Goal: Task Accomplishment & Management: Manage account settings

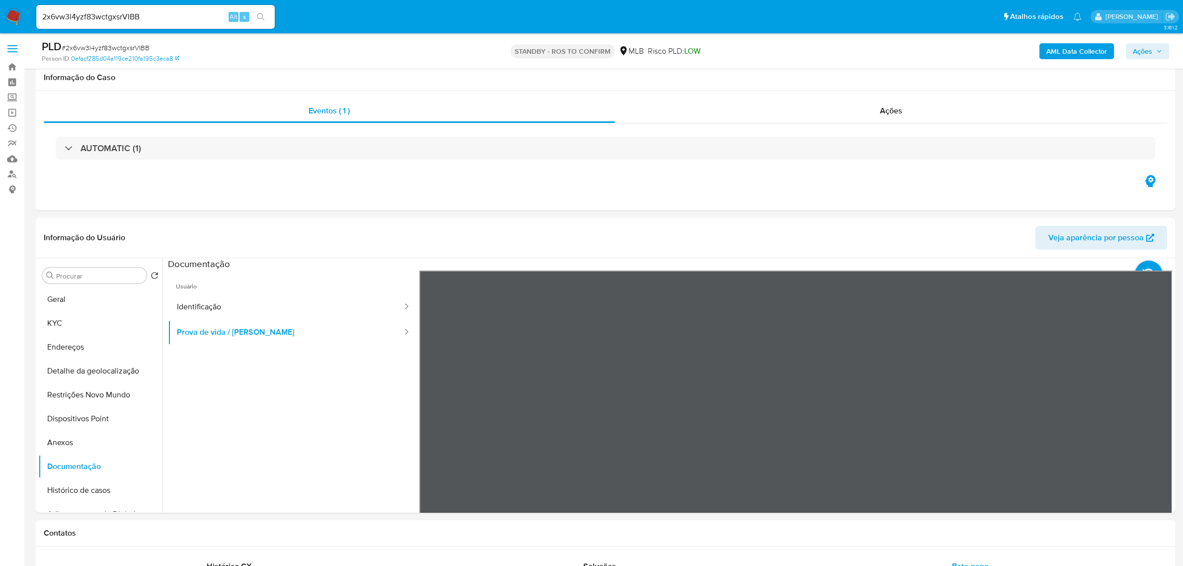
select select "10"
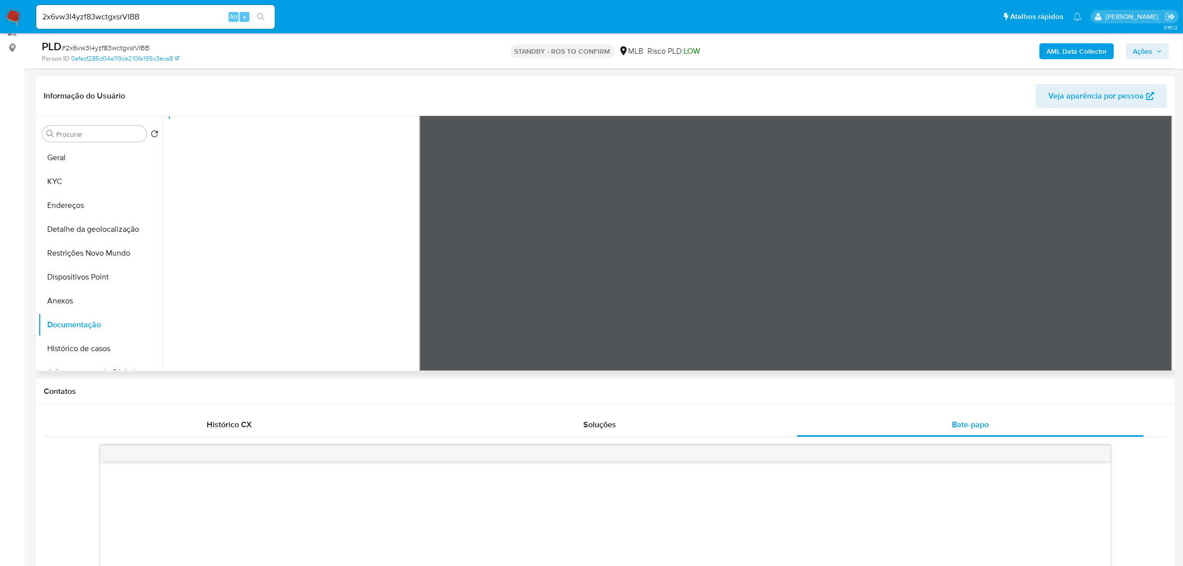
scroll to position [124, 0]
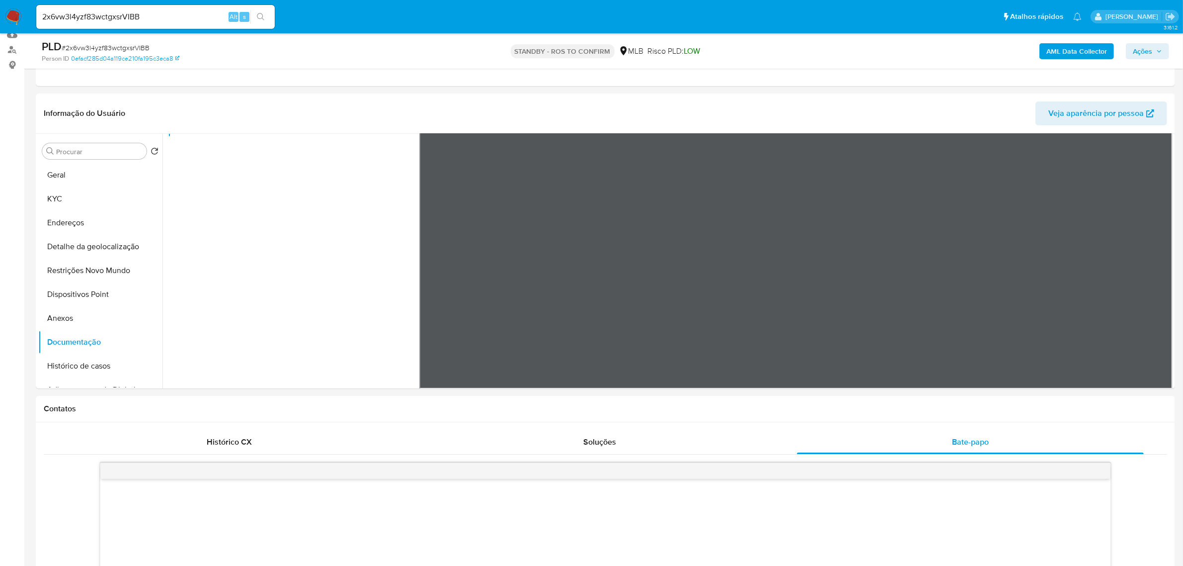
click at [143, 17] on input "2x6vw3l4yzf83wctgxsrVIBB" at bounding box center [155, 16] width 239 height 13
paste input "jvjLSab7BdAe7lw1qrfe3HQv"
type input "jvjLSab7BdAe7lw1qrfe3HQv"
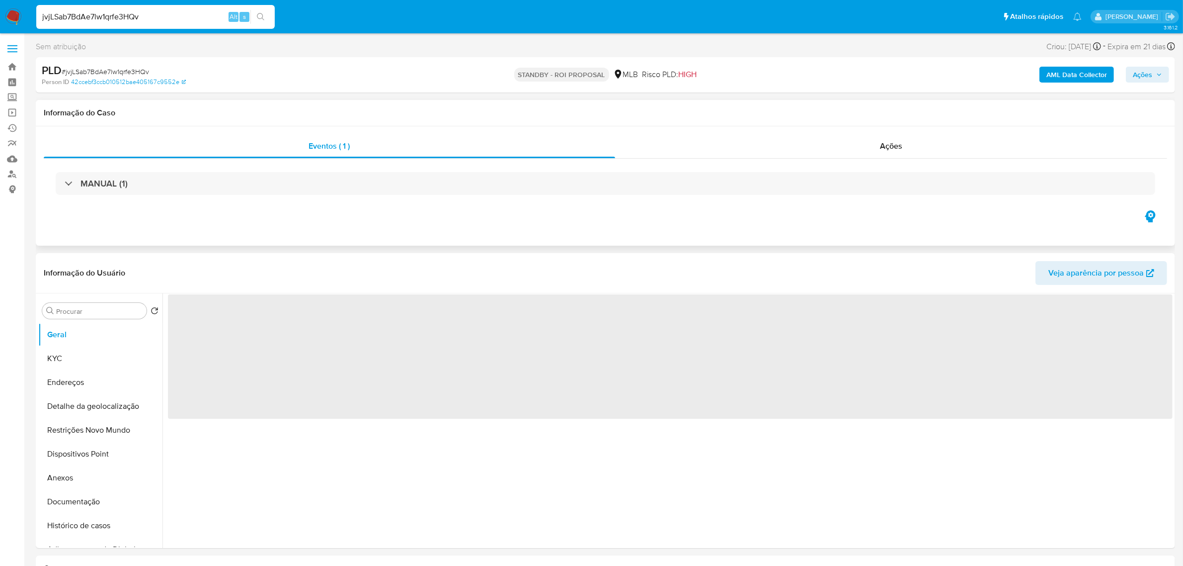
select select "10"
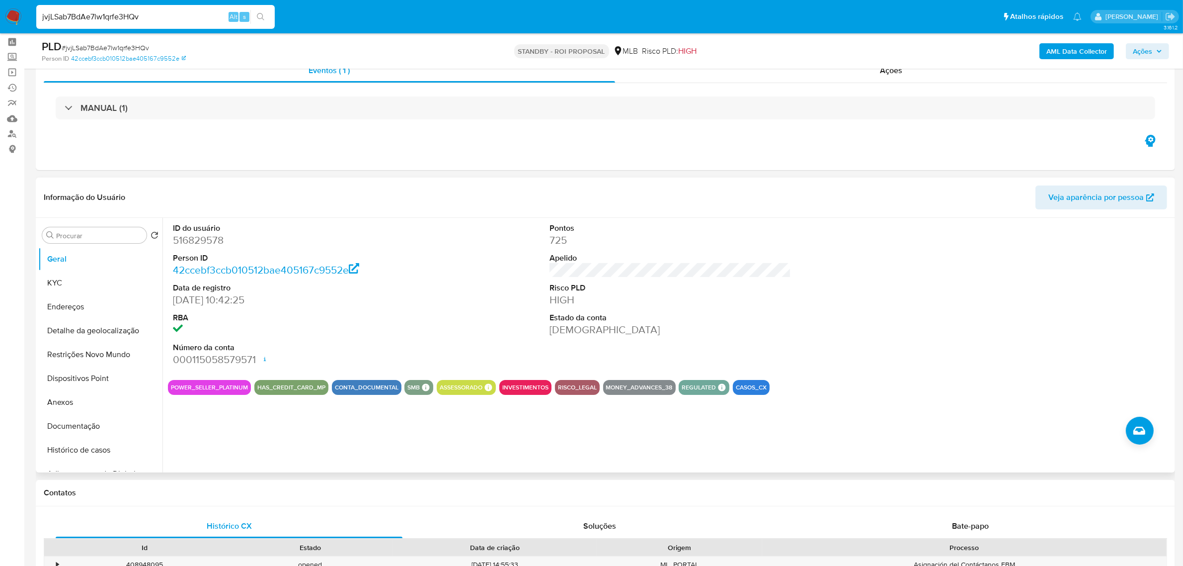
scroll to position [62, 0]
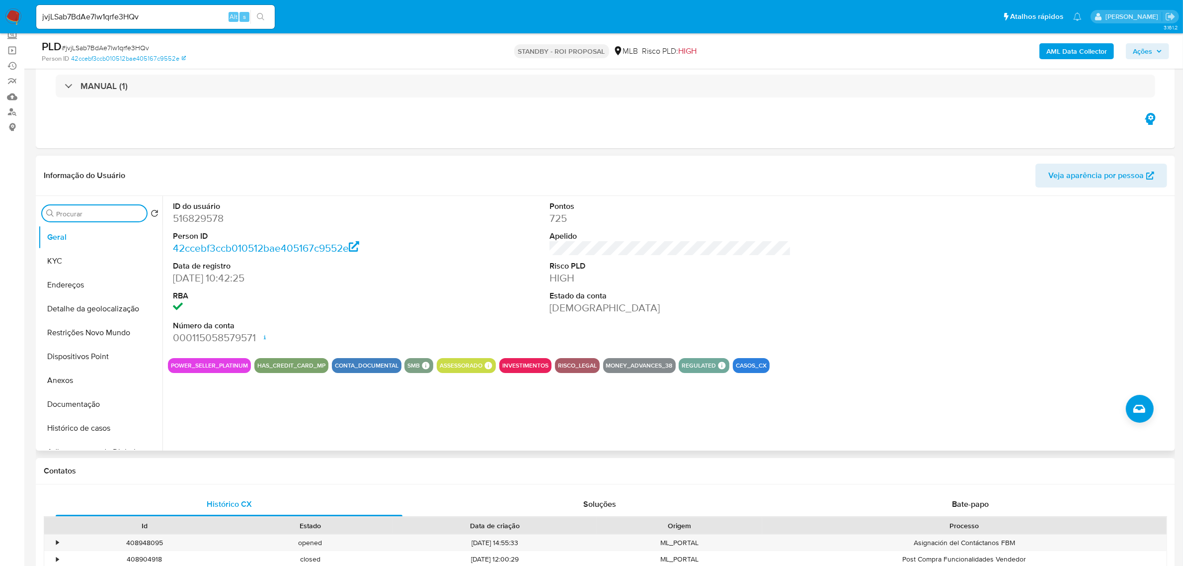
click at [86, 215] on input "Procurar" at bounding box center [99, 213] width 86 height 9
type input "item"
click at [66, 259] on button "Items" at bounding box center [96, 261] width 116 height 24
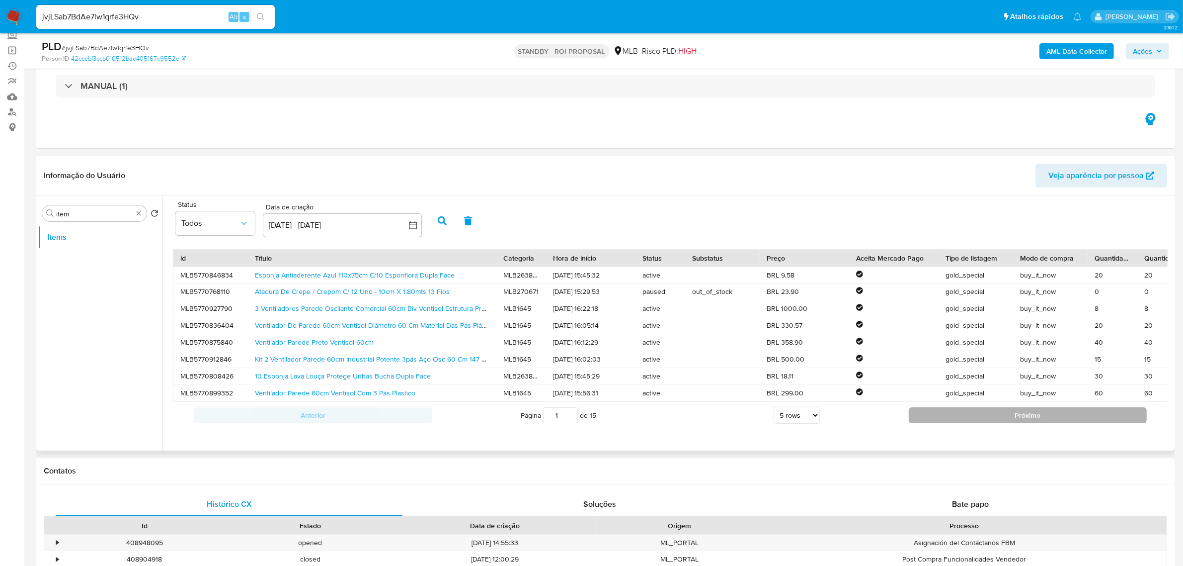
click at [974, 423] on button "Próximo" at bounding box center [1028, 415] width 239 height 16
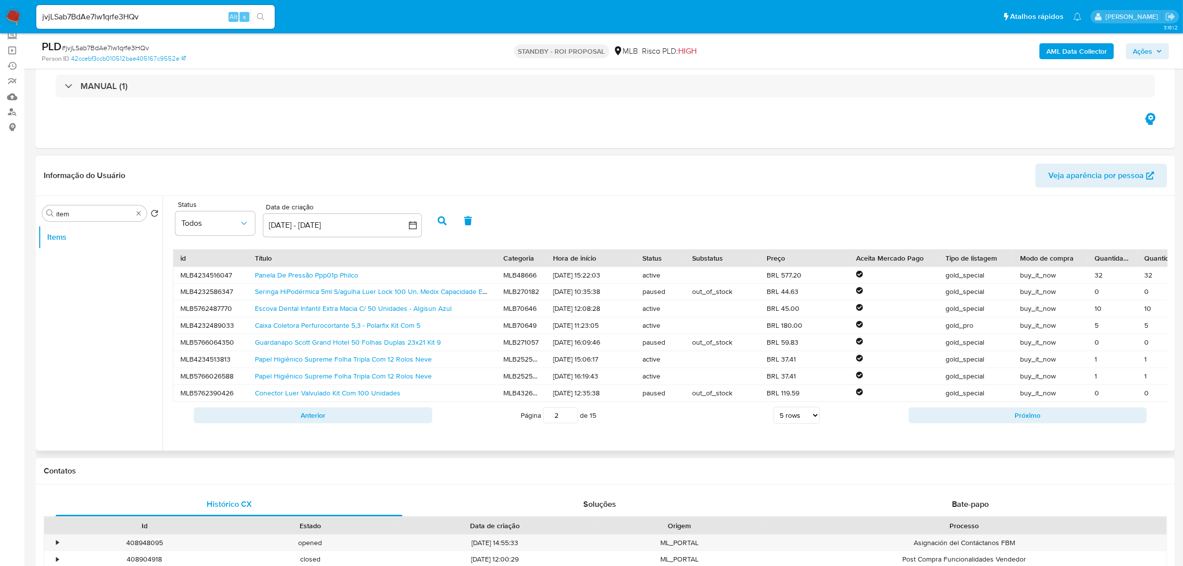
click at [974, 423] on button "Próximo" at bounding box center [1028, 415] width 239 height 16
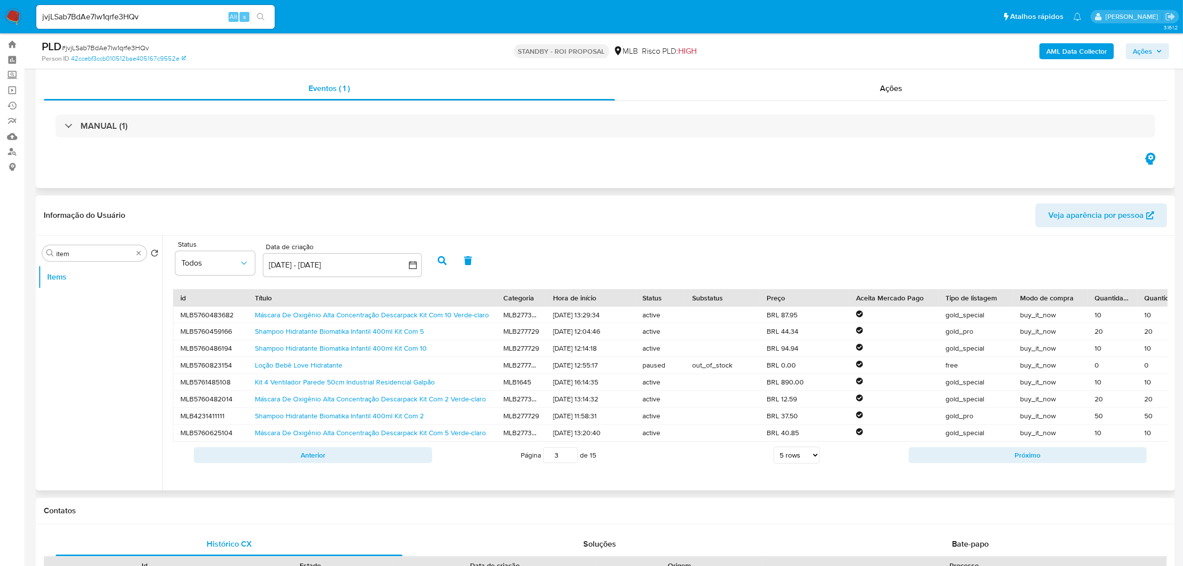
scroll to position [0, 0]
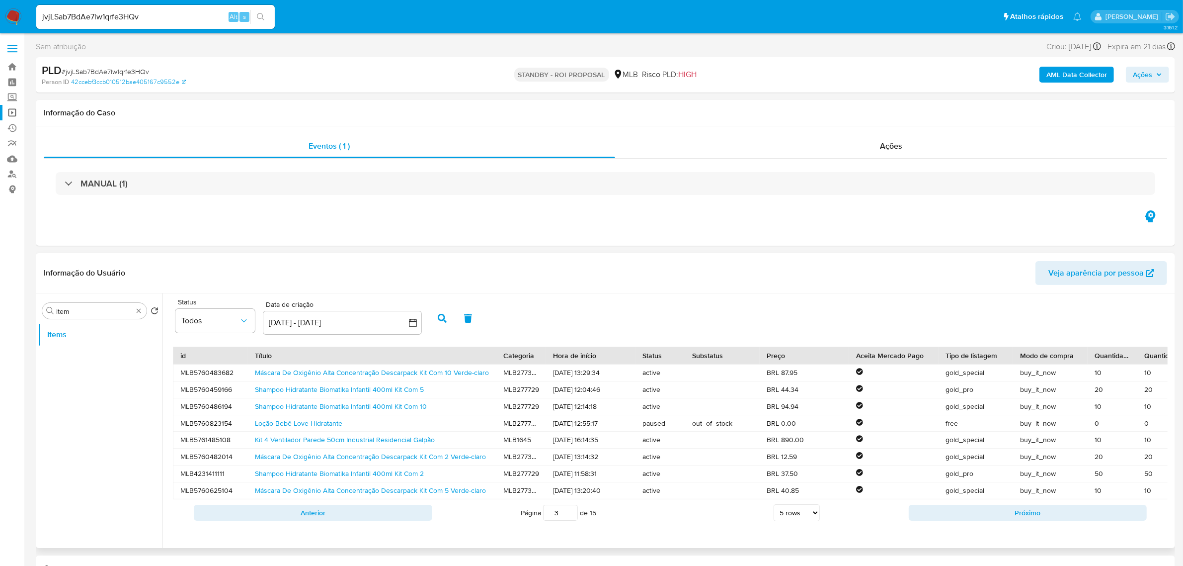
click at [15, 111] on link "Operações em massa" at bounding box center [59, 112] width 118 height 15
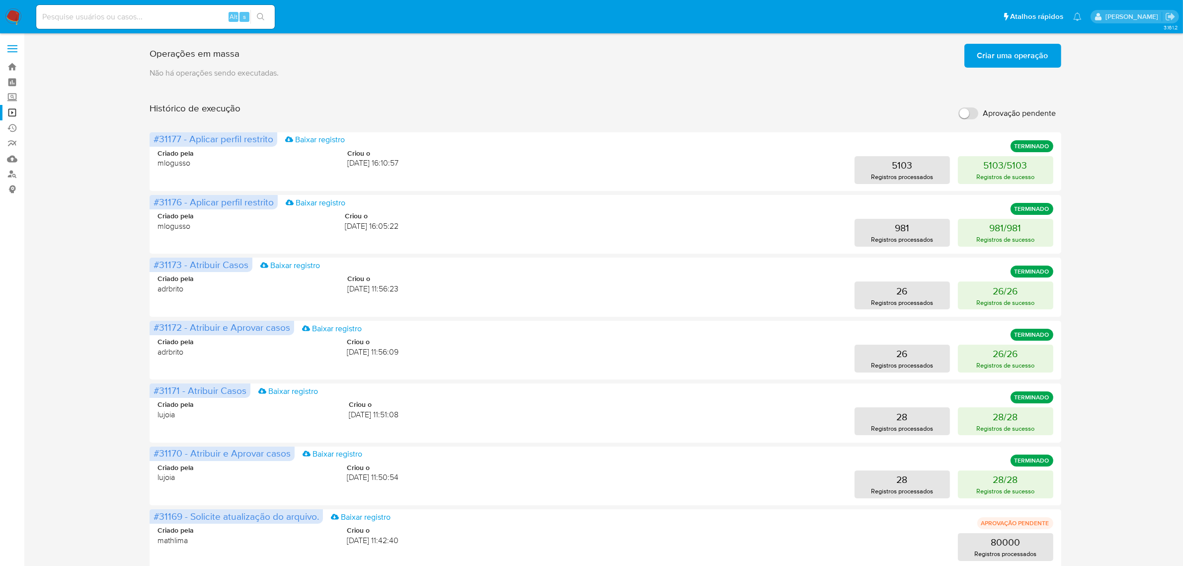
click at [1020, 56] on span "Criar uma operação" at bounding box center [1013, 56] width 71 height 22
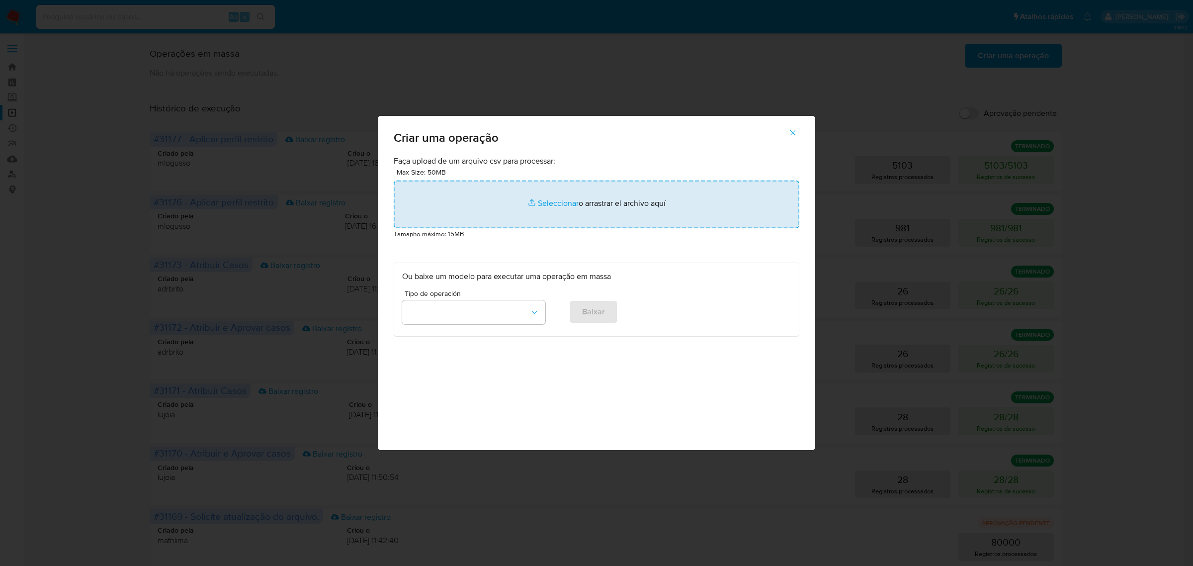
click at [555, 208] on input "file" at bounding box center [597, 204] width 406 height 48
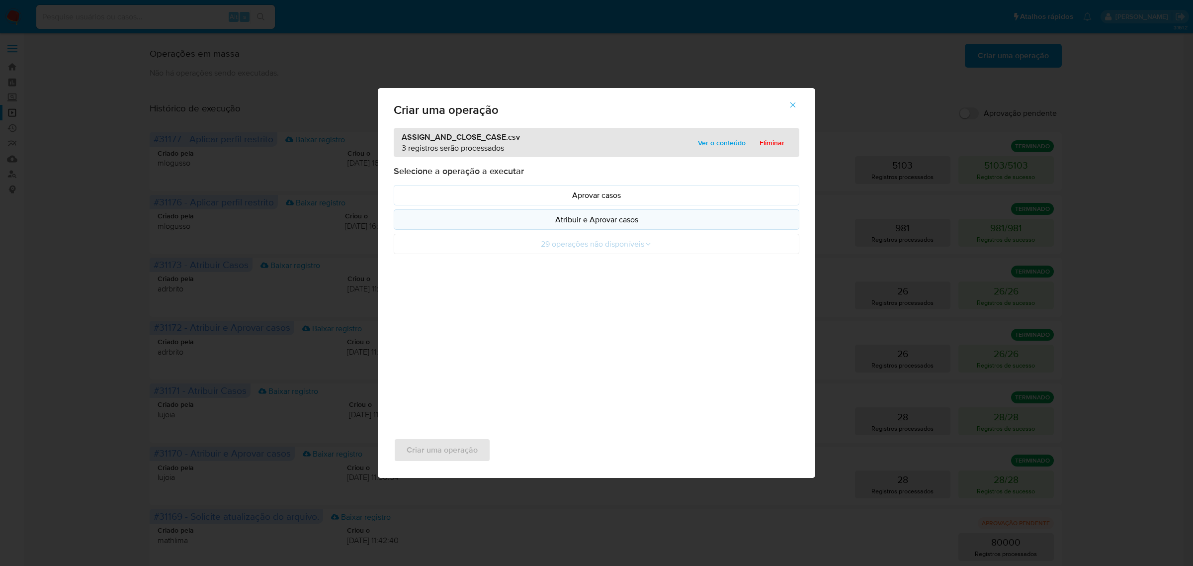
click at [579, 219] on p "Atribuir e Aprovar casos" at bounding box center [596, 219] width 389 height 11
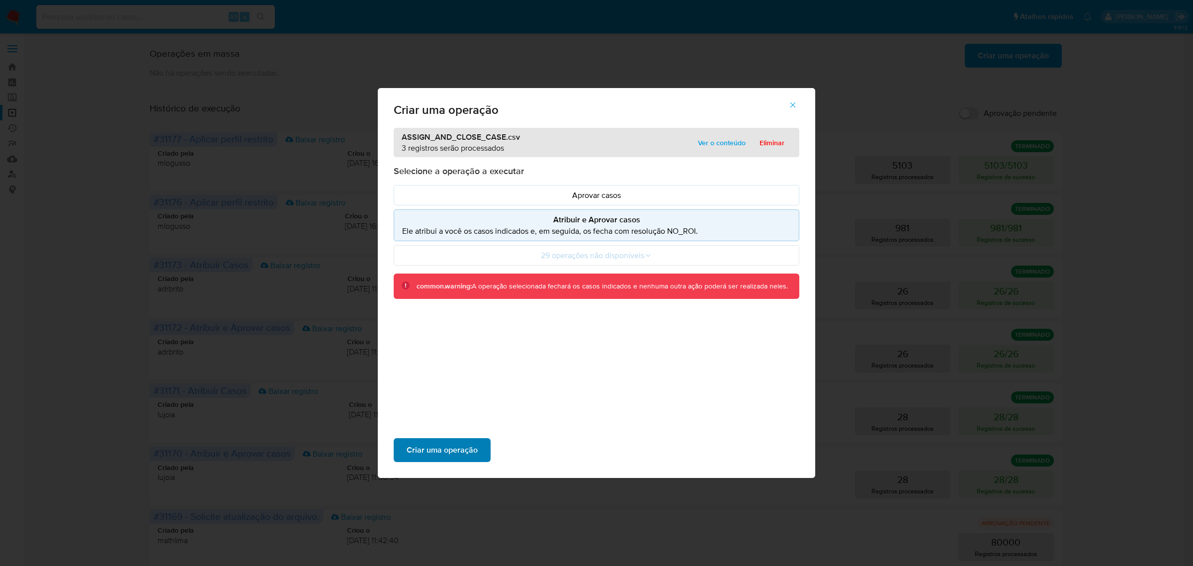
click at [452, 454] on span "Criar uma operação" at bounding box center [442, 450] width 71 height 22
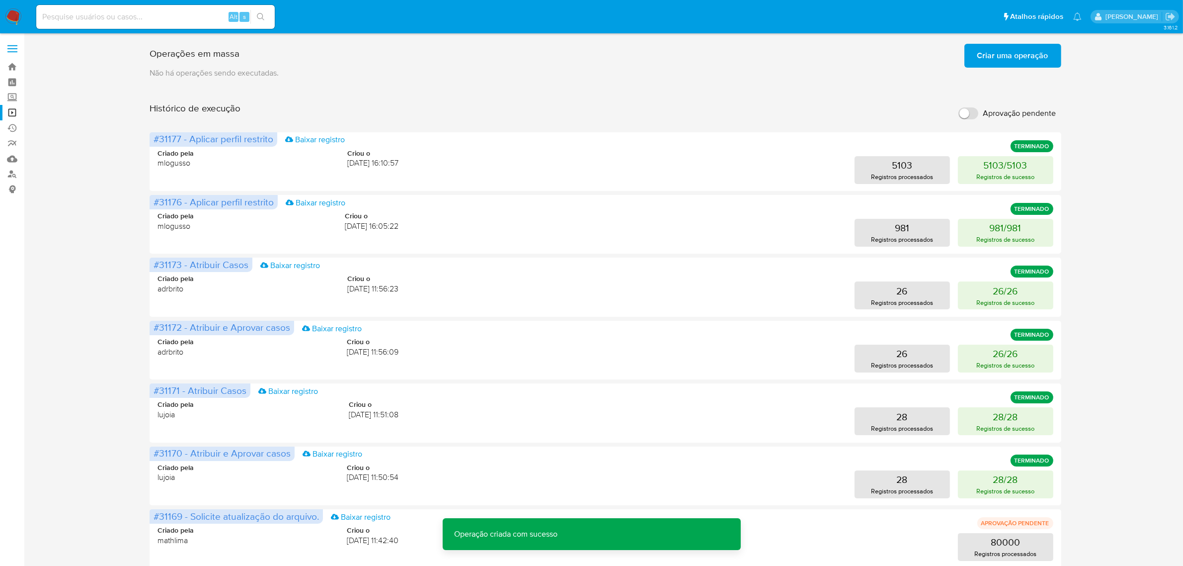
click at [997, 58] on span "Criar uma operação" at bounding box center [1013, 56] width 71 height 22
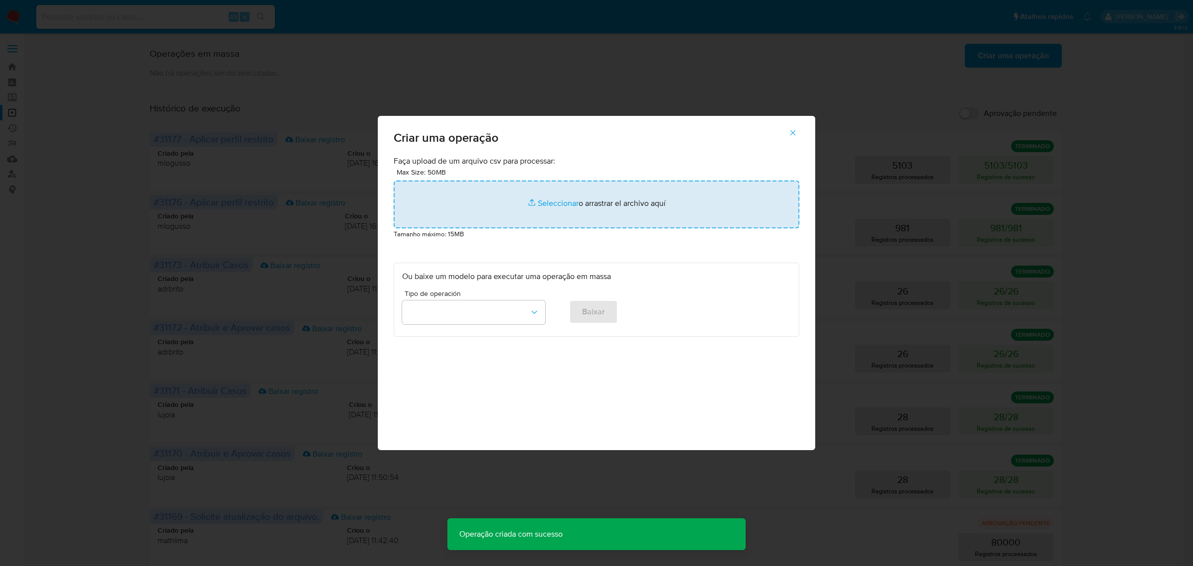
click at [558, 204] on input "file" at bounding box center [597, 204] width 406 height 48
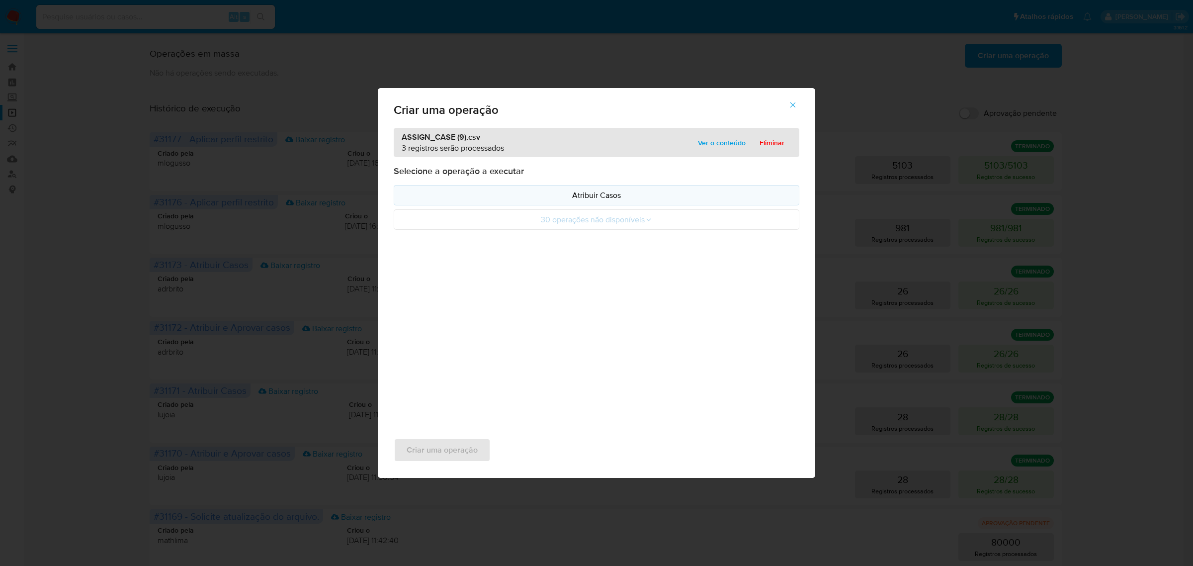
click at [600, 197] on p "Atribuir Casos" at bounding box center [596, 194] width 389 height 11
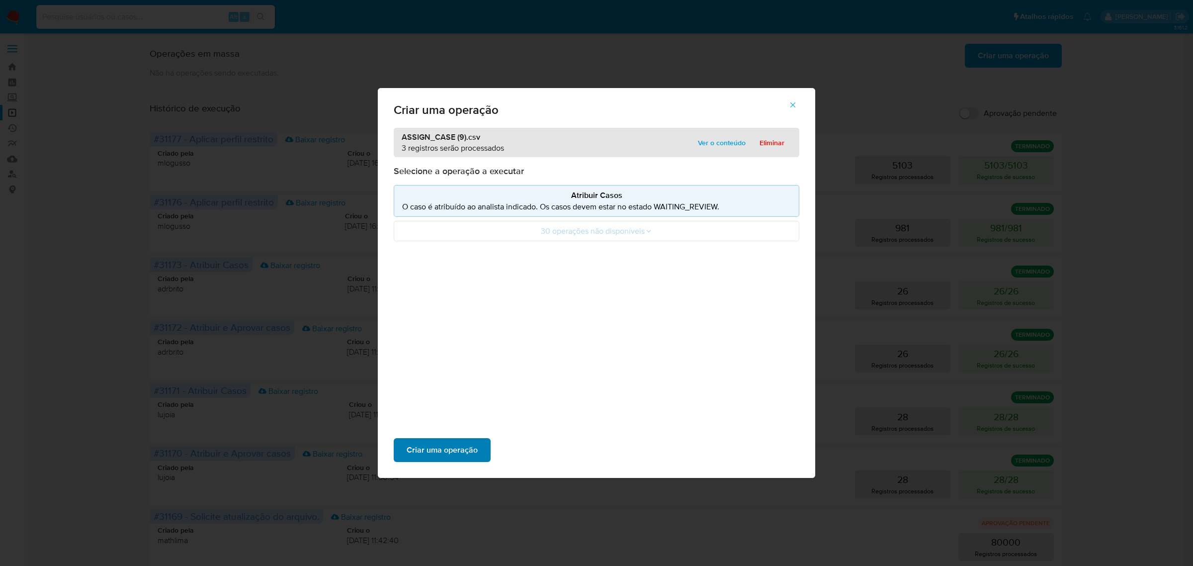
click at [430, 450] on span "Criar uma operação" at bounding box center [442, 450] width 71 height 22
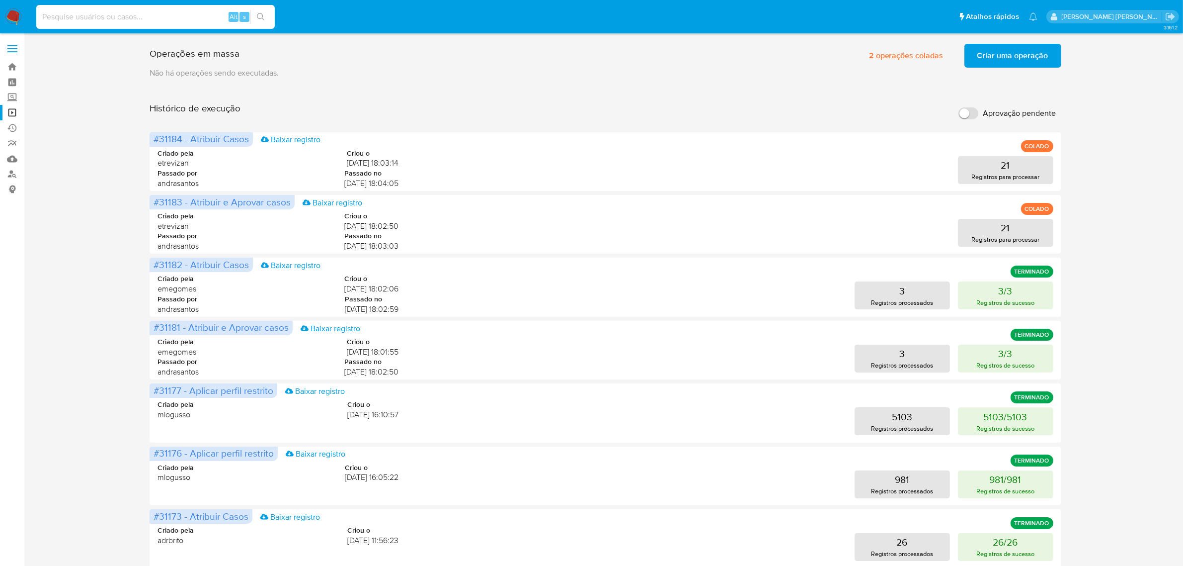
click at [89, 17] on input at bounding box center [155, 16] width 239 height 13
paste input "SFlcXTo33wHJelyyPG6FoAWM"
type input "SFlcXTo33wHJelyyPG6FoAWM"
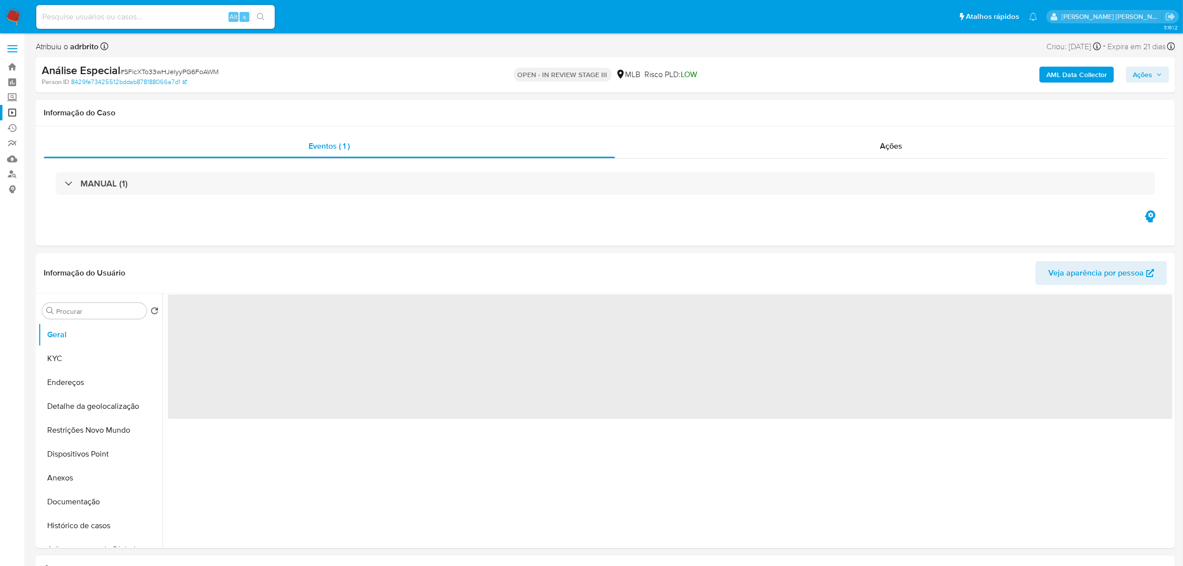
select select "10"
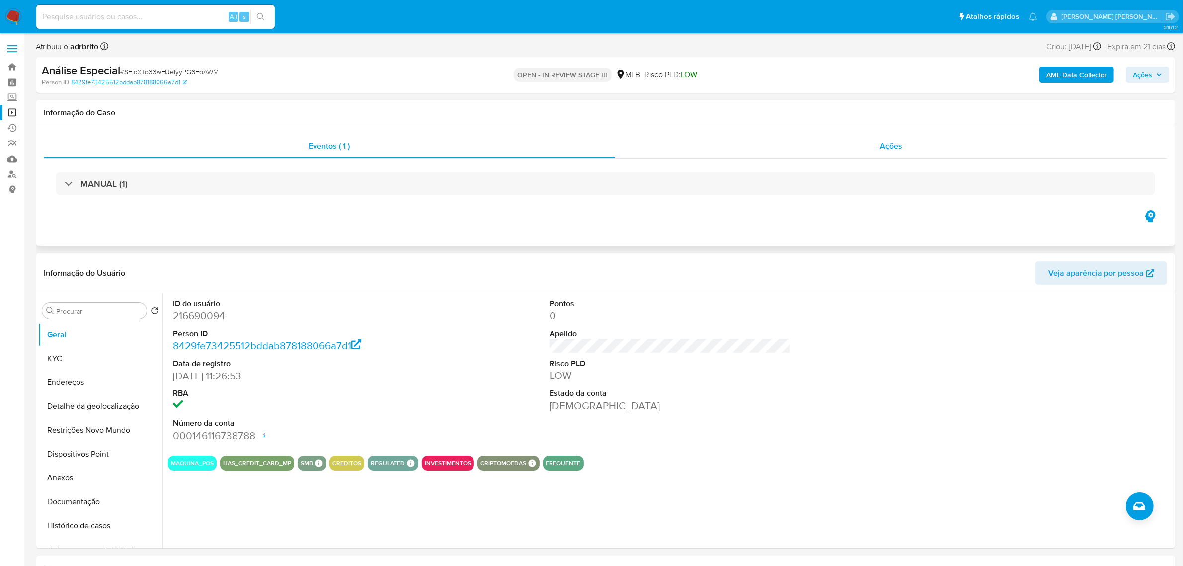
click at [887, 152] on span "Ações" at bounding box center [891, 145] width 22 height 11
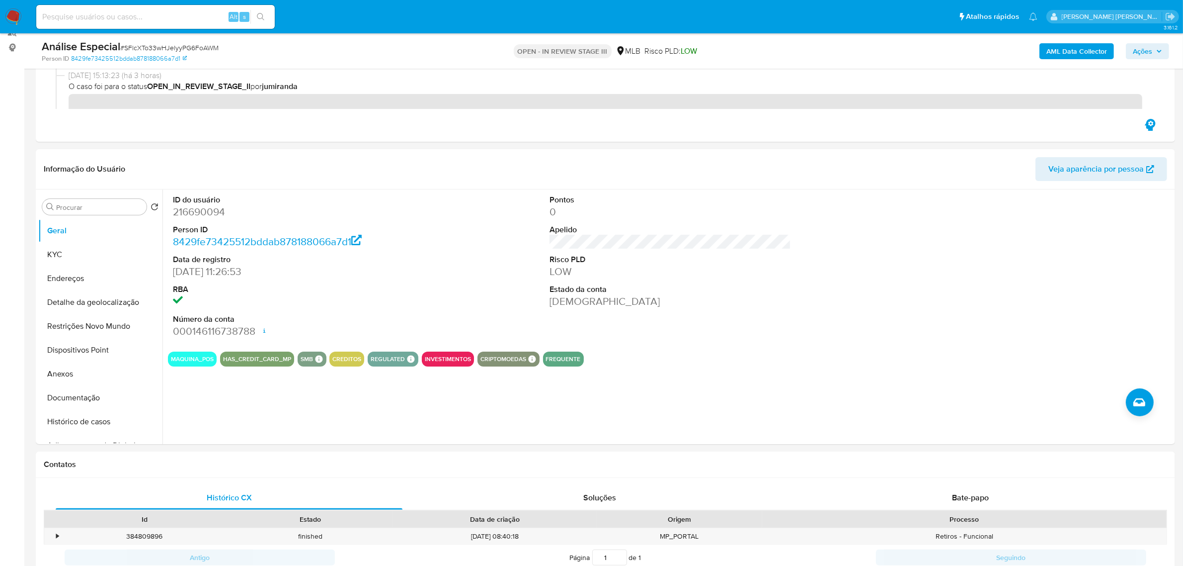
scroll to position [186, 0]
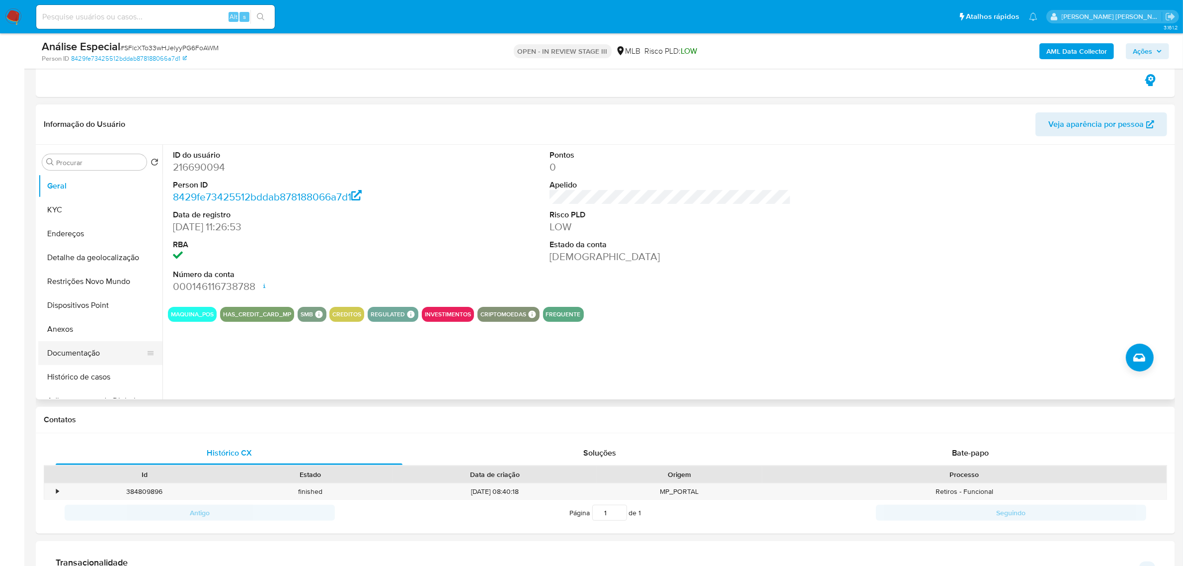
click at [73, 347] on button "Documentação" at bounding box center [96, 353] width 116 height 24
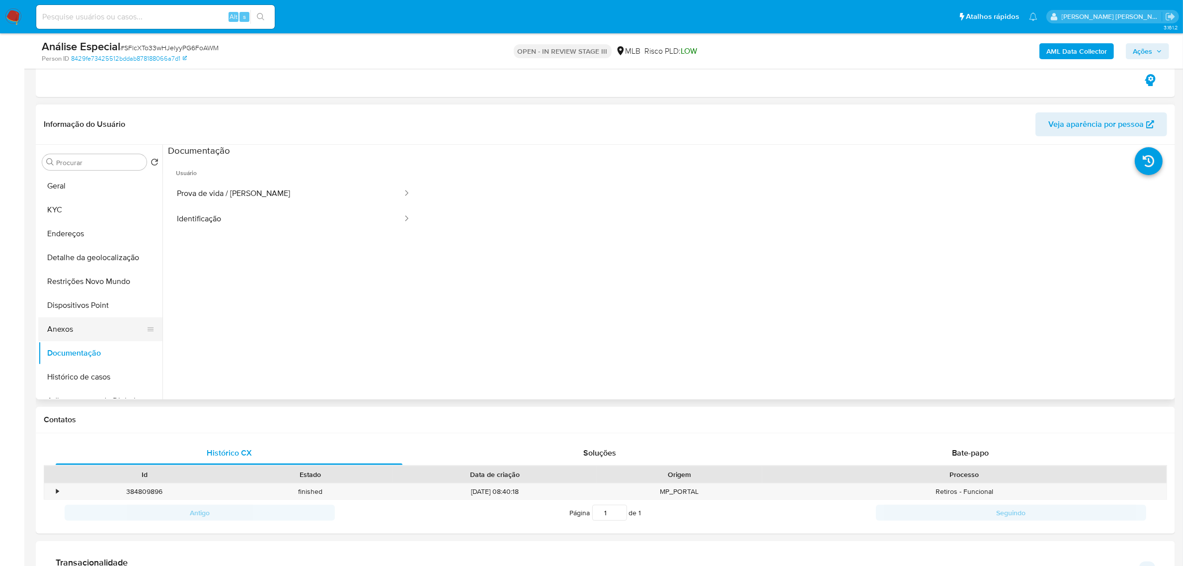
click at [74, 330] on button "Anexos" at bounding box center [96, 329] width 116 height 24
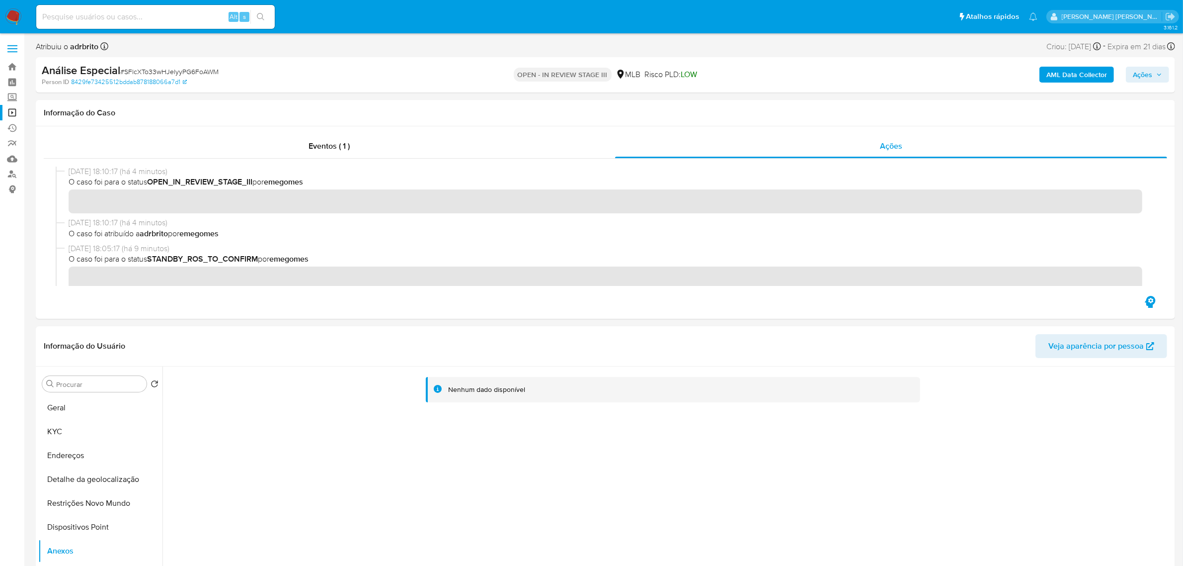
scroll to position [0, 0]
drag, startPoint x: 227, startPoint y: 72, endPoint x: 127, endPoint y: 71, distance: 99.9
click at [127, 71] on div "Análise Especial # SFlcXTo33wHJelyyPG6FoAWM" at bounding box center [228, 70] width 372 height 15
copy span "SFlcXTo33wHJelyyPG6FoAWM"
click at [13, 48] on span at bounding box center [12, 48] width 10 height 1
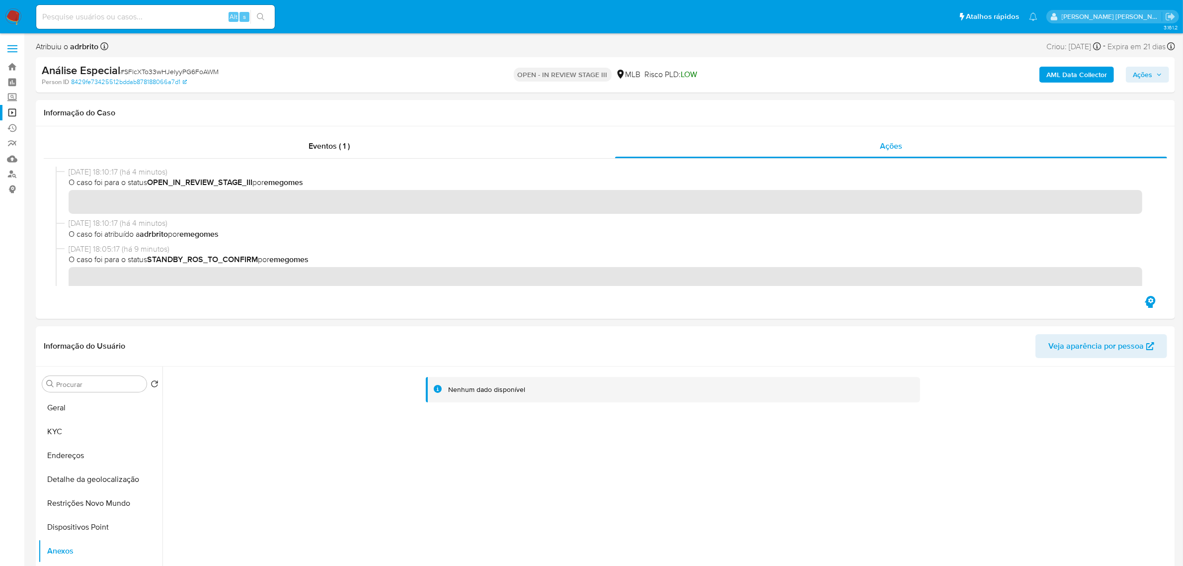
click at [0, 0] on input "checkbox" at bounding box center [0, 0] width 0 height 0
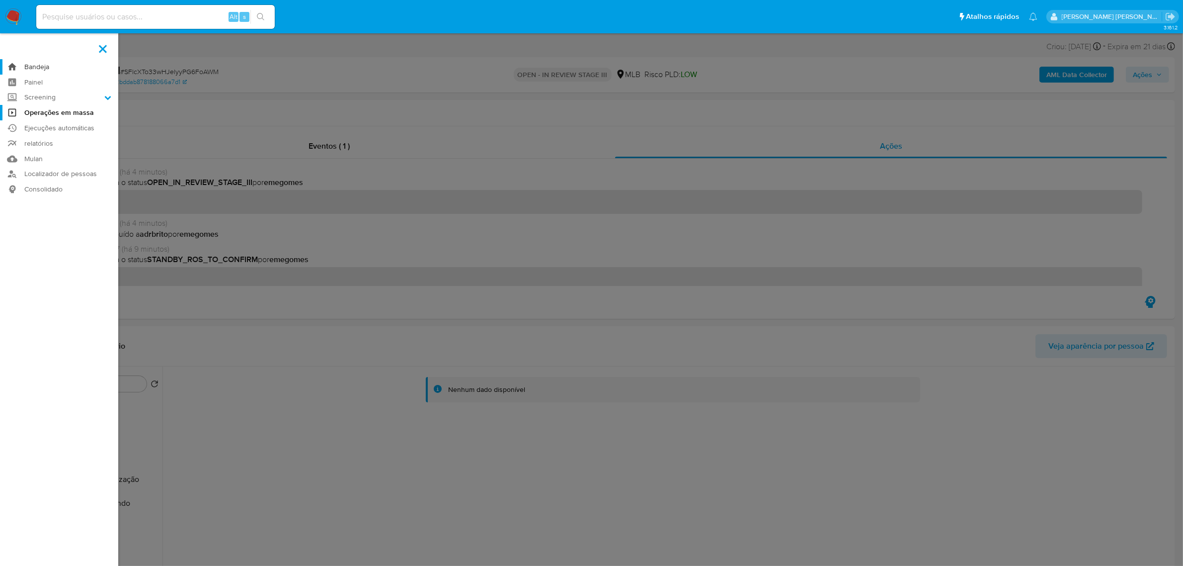
click at [31, 66] on link "Bandeja" at bounding box center [59, 66] width 118 height 15
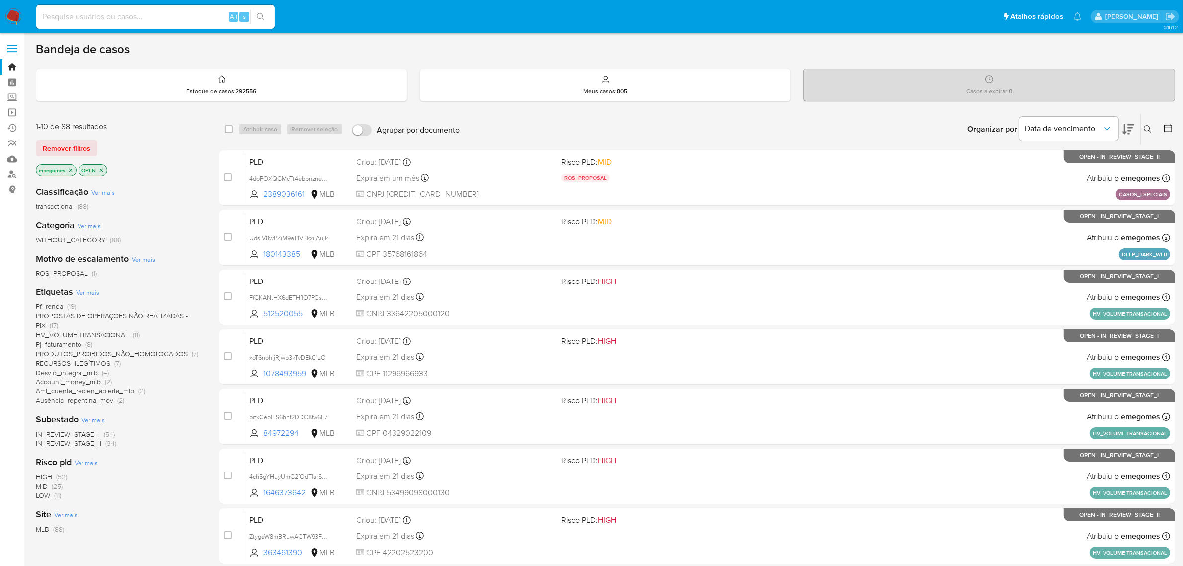
click at [1146, 127] on icon at bounding box center [1148, 129] width 8 height 8
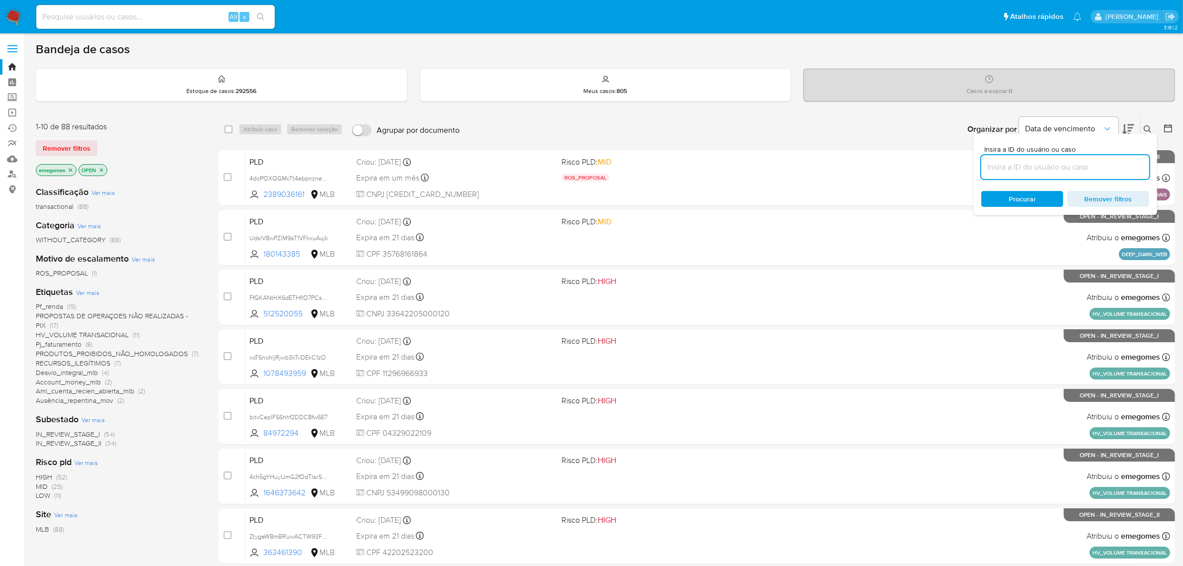
click at [1022, 164] on input at bounding box center [1066, 167] width 168 height 13
type input "SFlcXTo33wHJelyyPG6FoAWM"
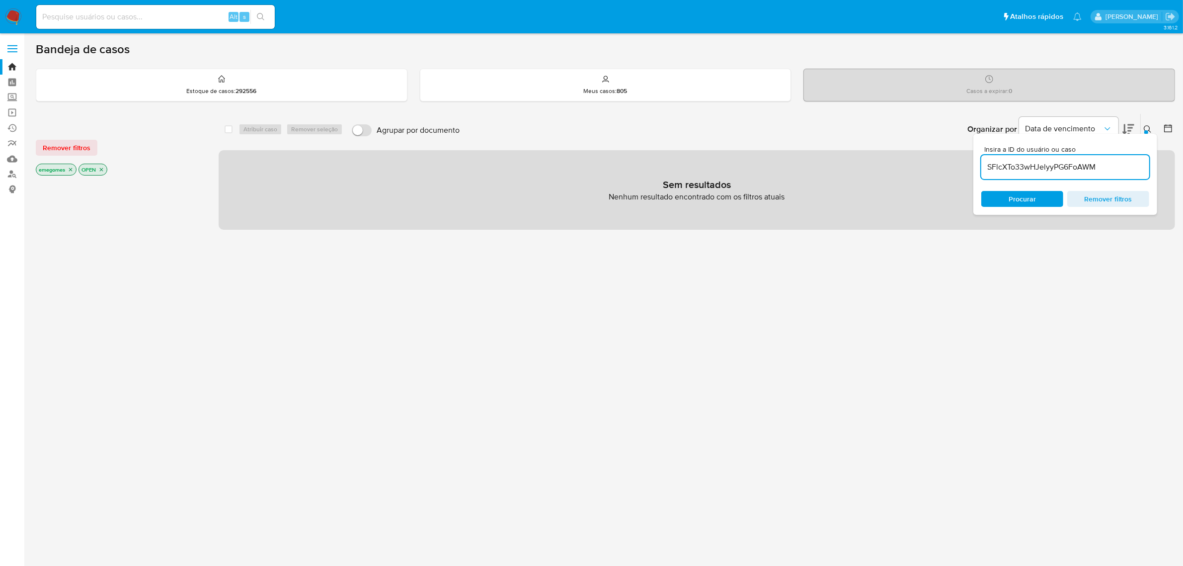
click at [71, 169] on icon "close-filter" at bounding box center [70, 169] width 3 height 3
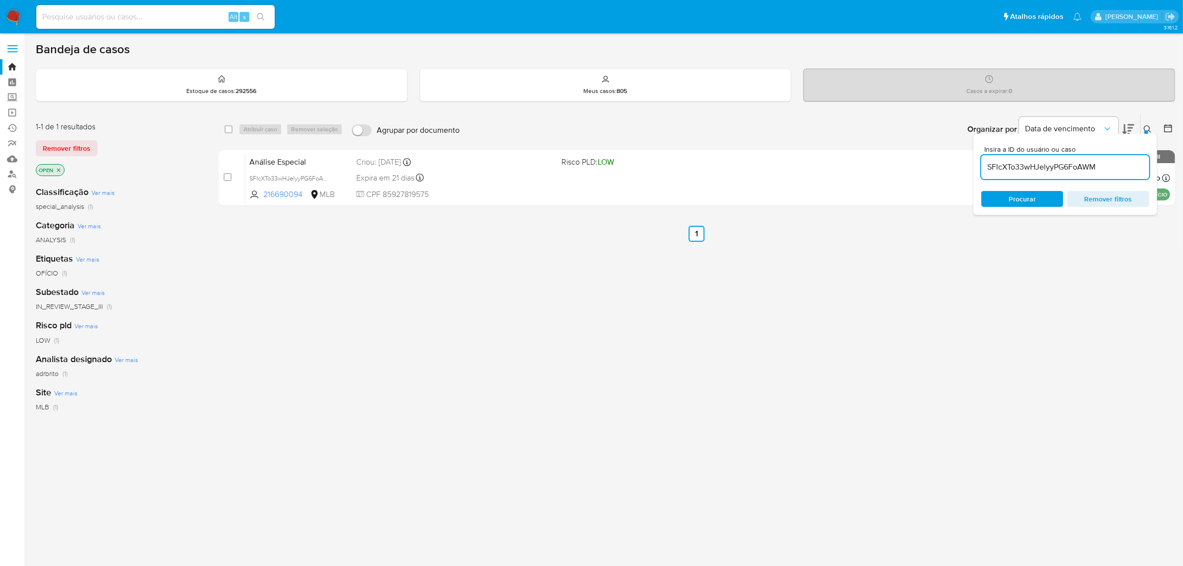
click at [59, 173] on p "OPEN" at bounding box center [50, 169] width 28 height 11
click at [56, 171] on icon "close-filter" at bounding box center [59, 170] width 6 height 6
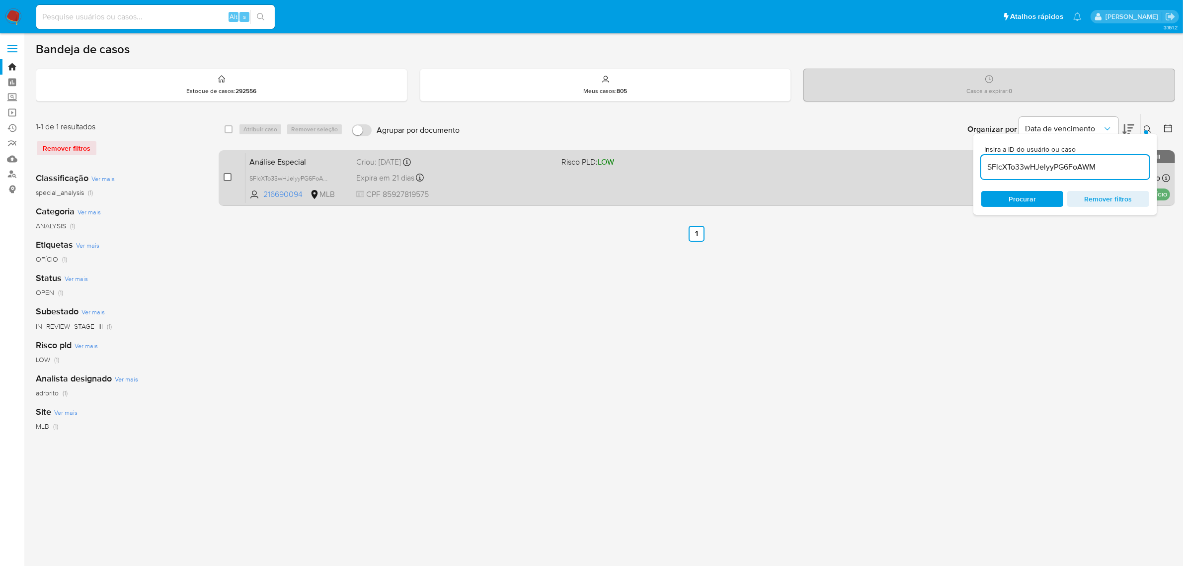
click at [230, 176] on input "checkbox" at bounding box center [228, 177] width 8 height 8
checkbox input "true"
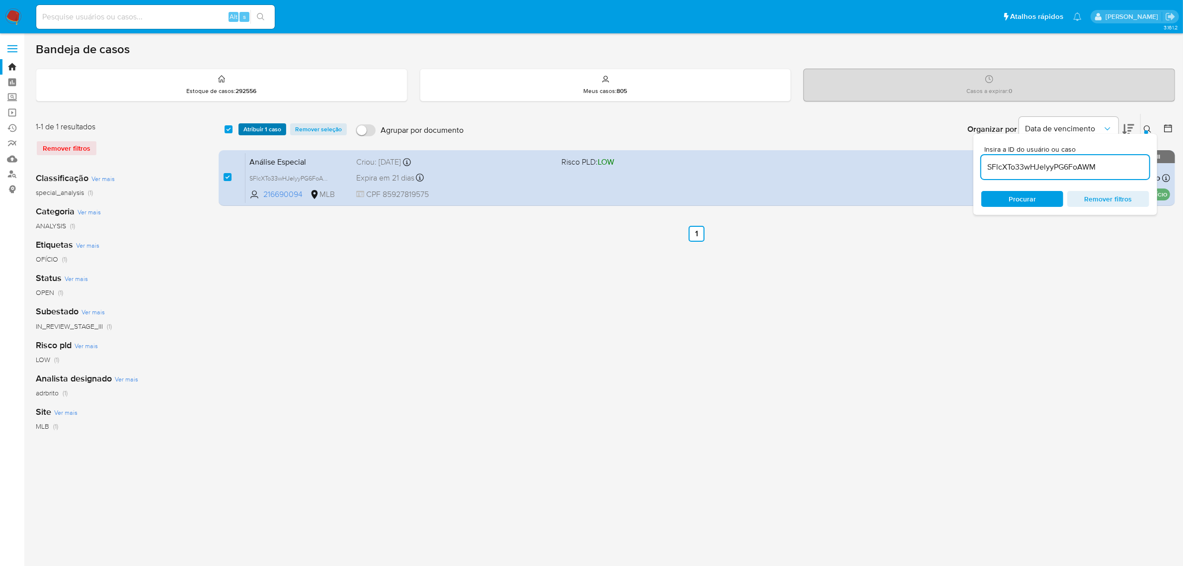
click at [274, 127] on span "Atribuir 1 caso" at bounding box center [263, 129] width 38 height 10
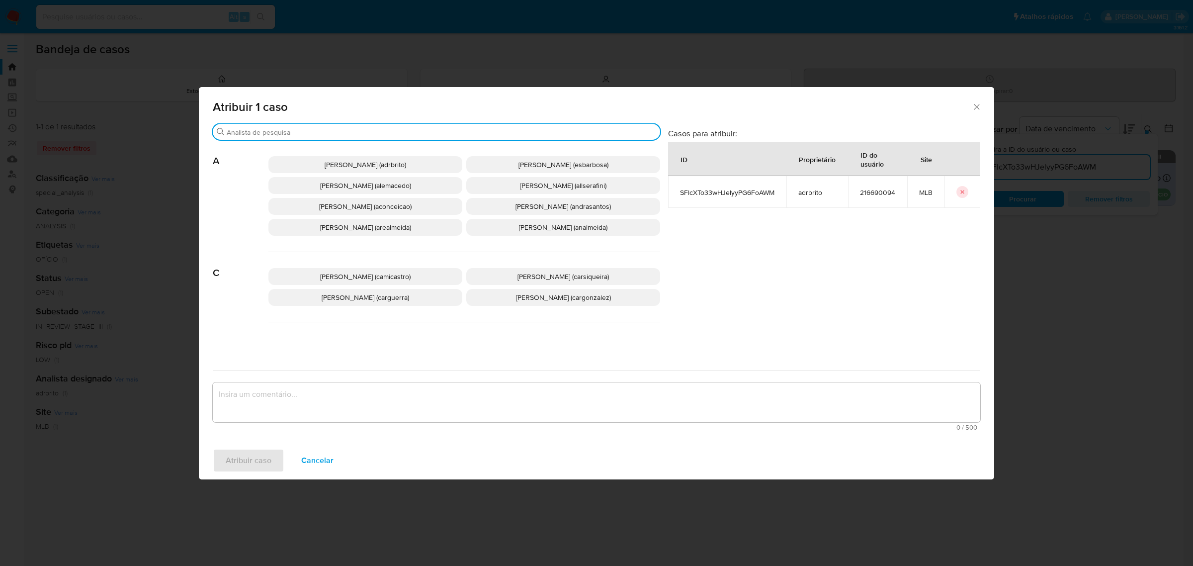
click at [309, 134] on input "Buscar" at bounding box center [441, 132] width 429 height 9
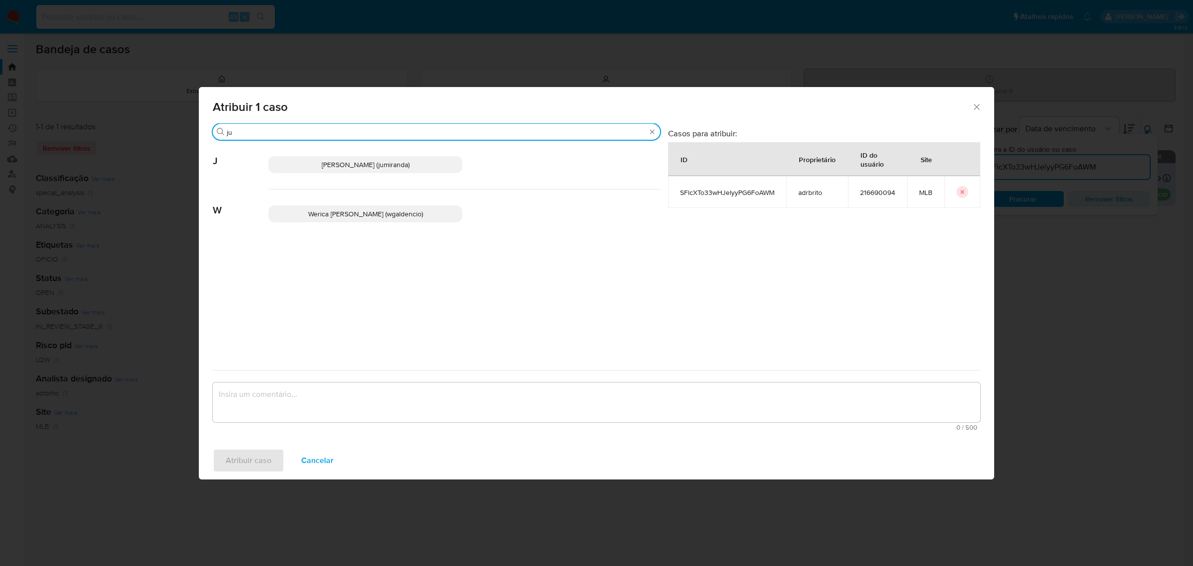
type input "ju"
click at [323, 159] on p "Juliane Cavalcante Miranda (jumiranda)" at bounding box center [365, 164] width 194 height 17
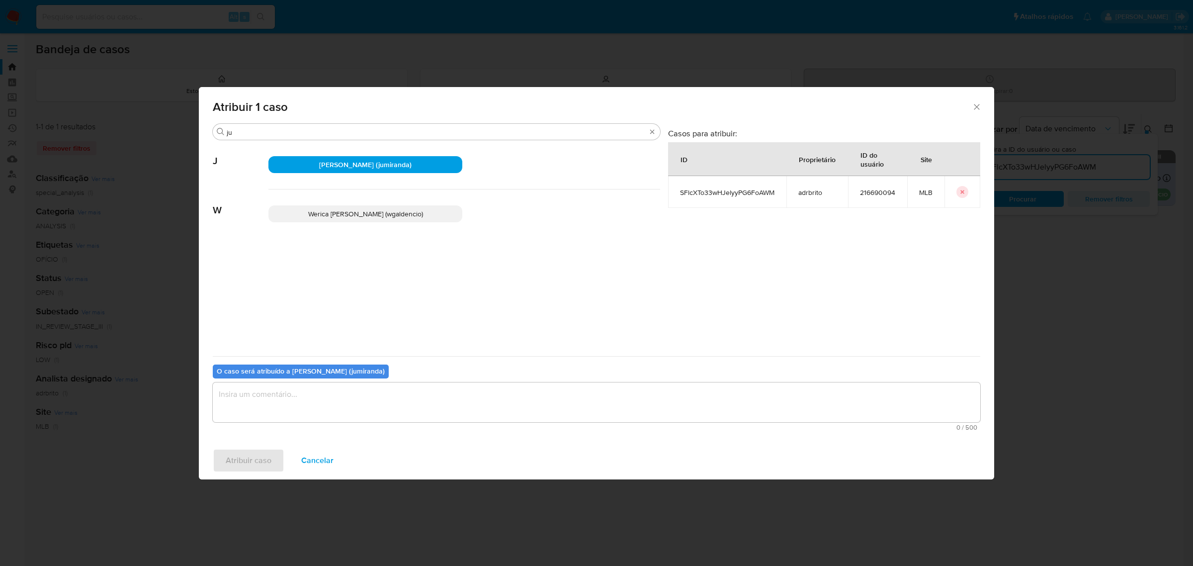
click at [307, 406] on textarea "assign-modal" at bounding box center [596, 402] width 767 height 40
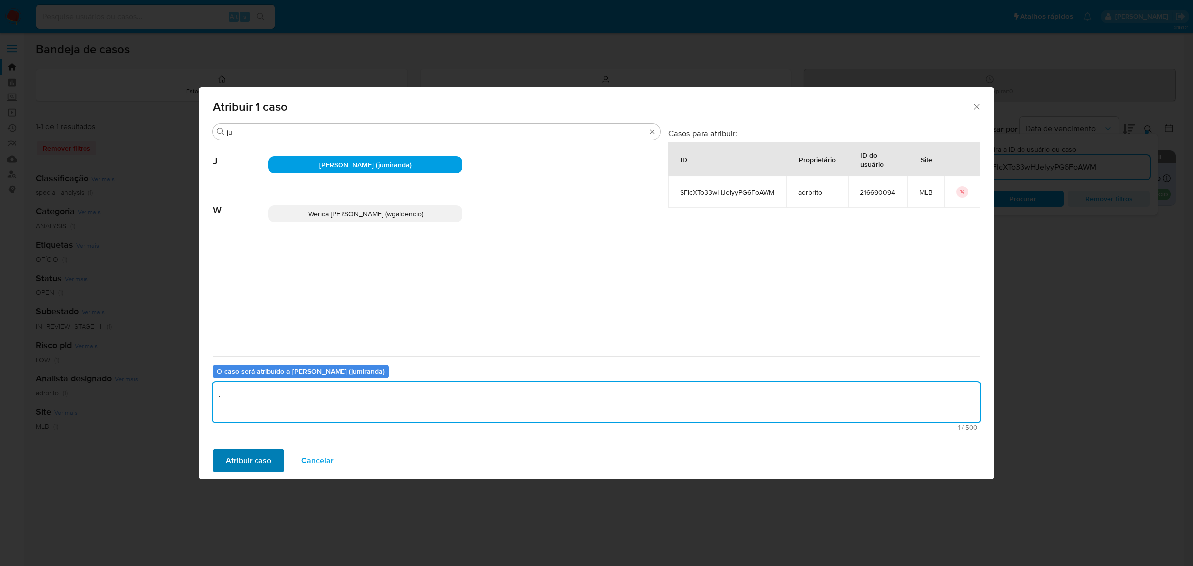
type textarea "."
click at [264, 452] on span "Atribuir caso" at bounding box center [249, 460] width 46 height 22
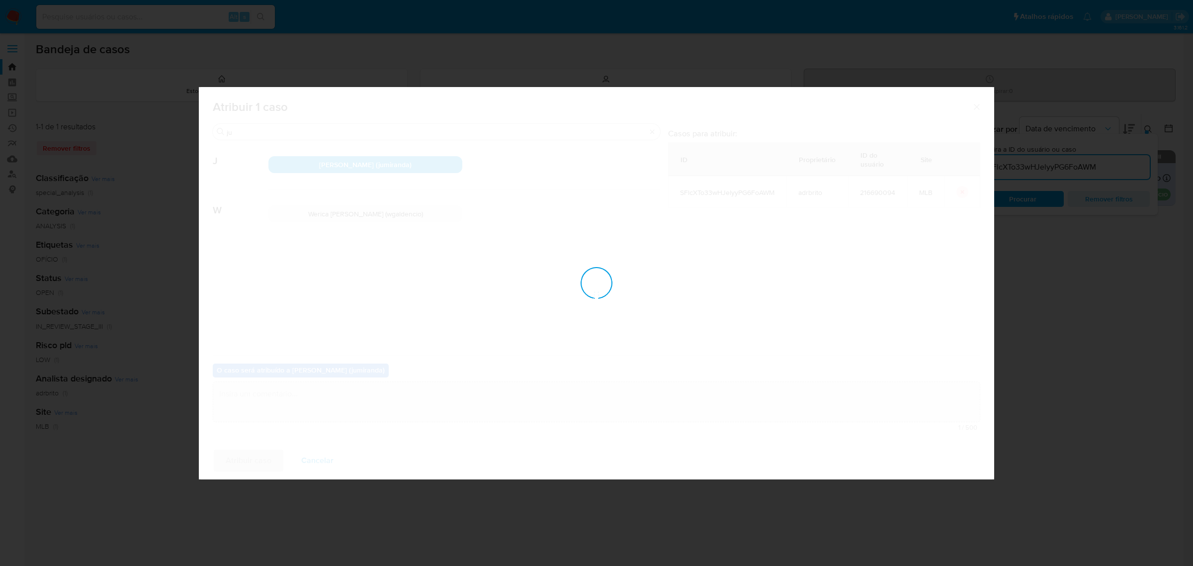
checkbox input "false"
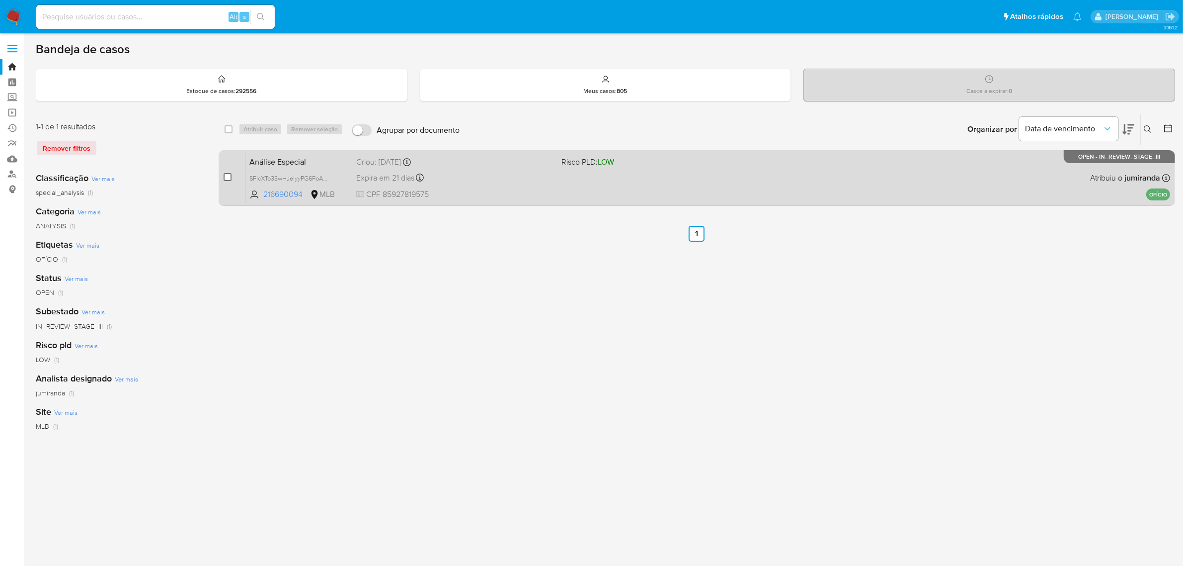
click at [225, 179] on input "checkbox" at bounding box center [228, 177] width 8 height 8
checkbox input "true"
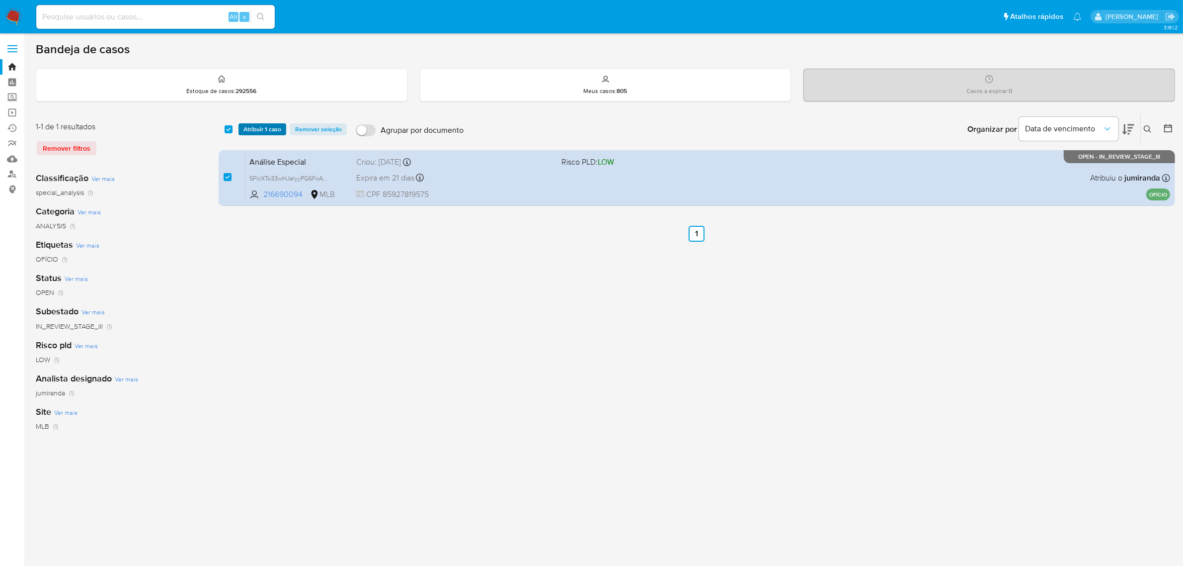
click at [263, 127] on span "Atribuir 1 caso" at bounding box center [263, 129] width 38 height 10
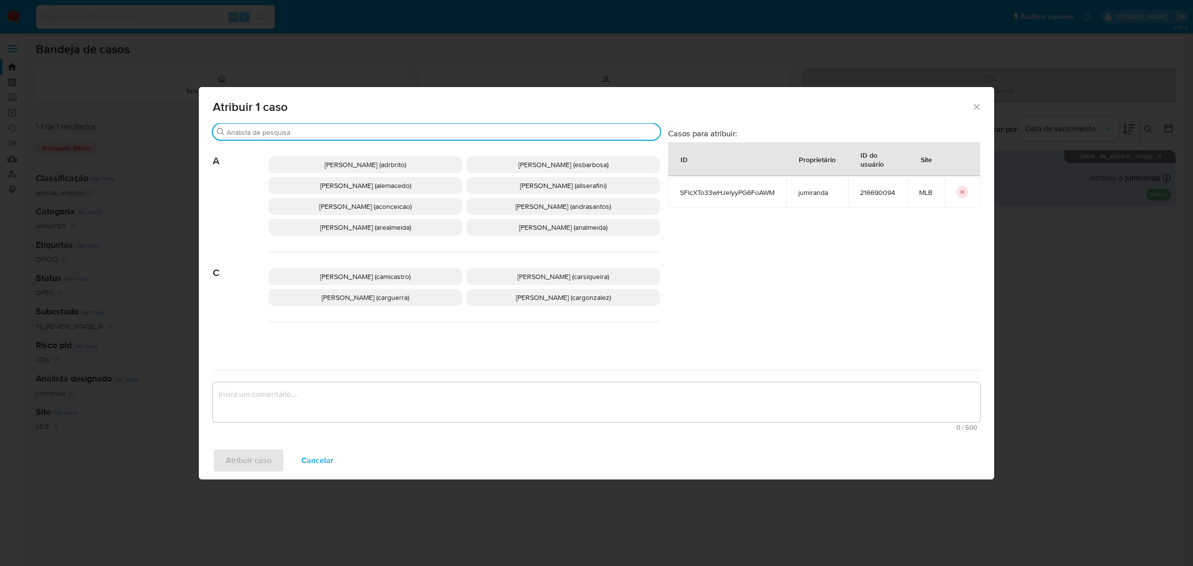
click at [287, 129] on input "Buscar" at bounding box center [441, 132] width 429 height 9
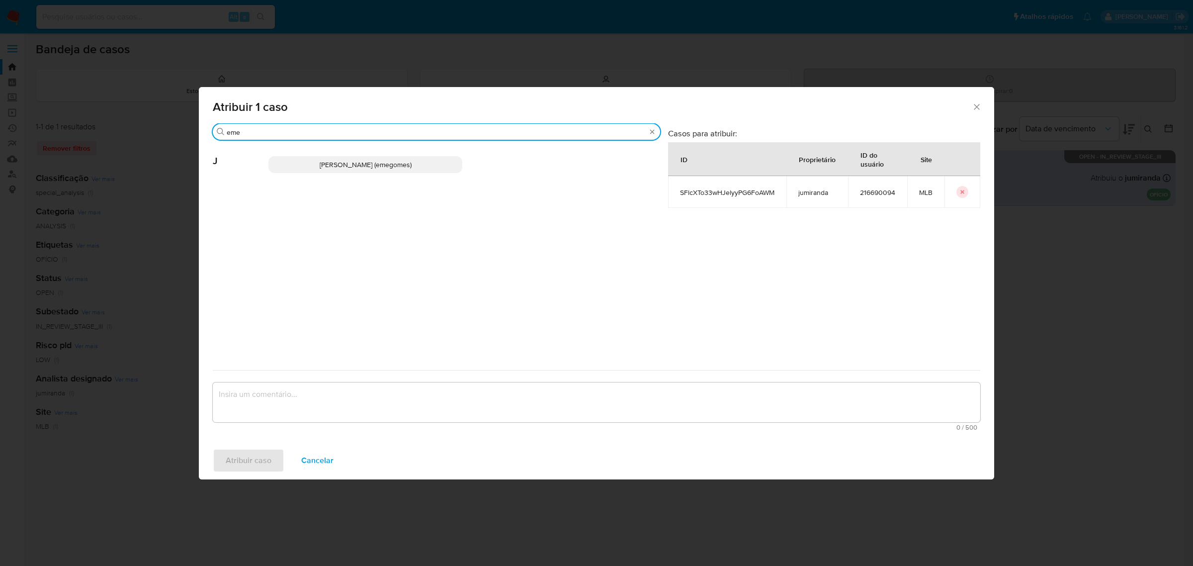
type input "eme"
click at [329, 165] on span "Jose Emerson Gomes Pereira (emegomes)" at bounding box center [366, 165] width 92 height 10
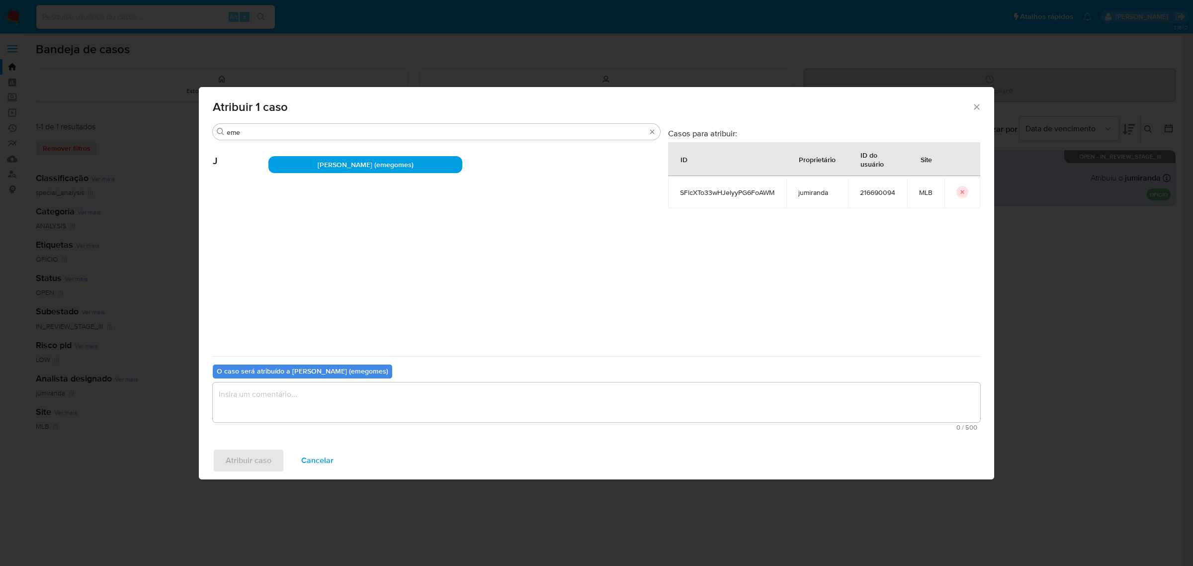
click at [302, 405] on textarea "assign-modal" at bounding box center [596, 402] width 767 height 40
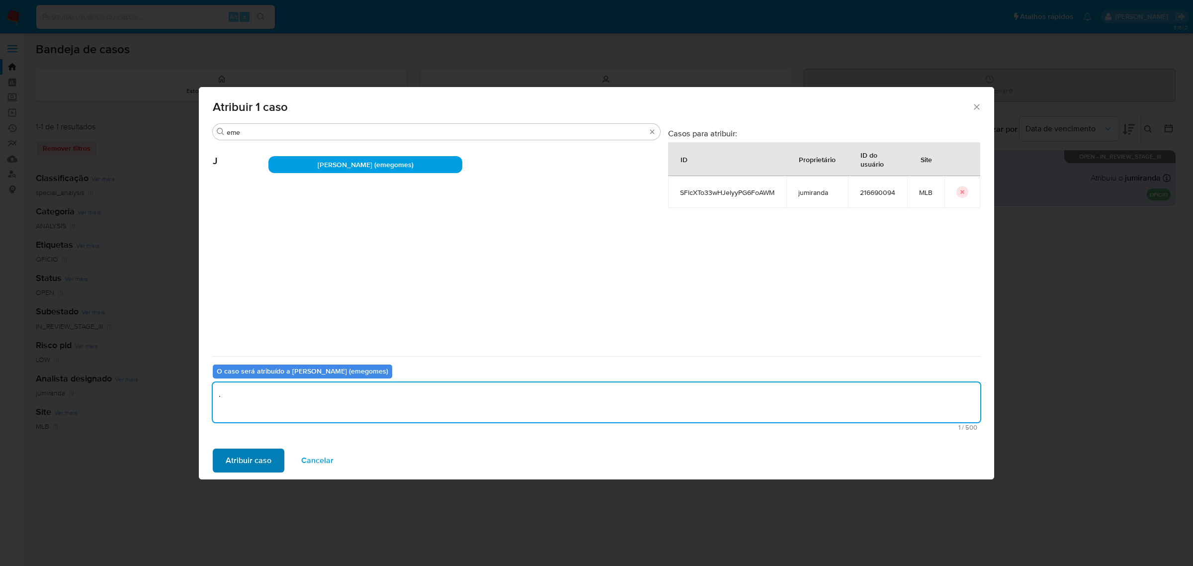
type textarea "."
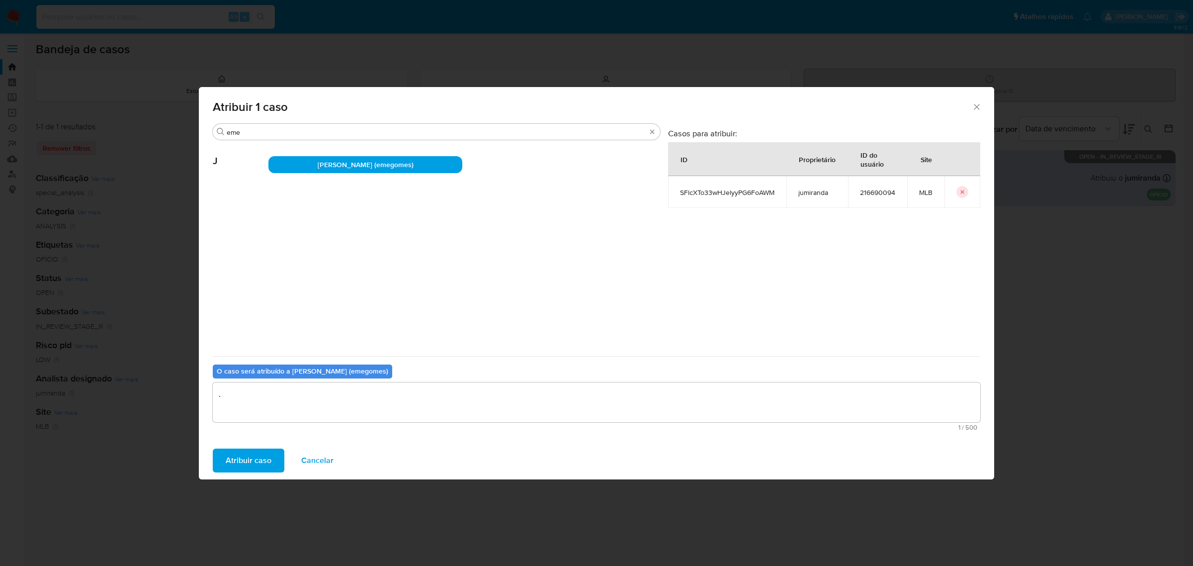
click at [257, 451] on span "Atribuir caso" at bounding box center [249, 460] width 46 height 22
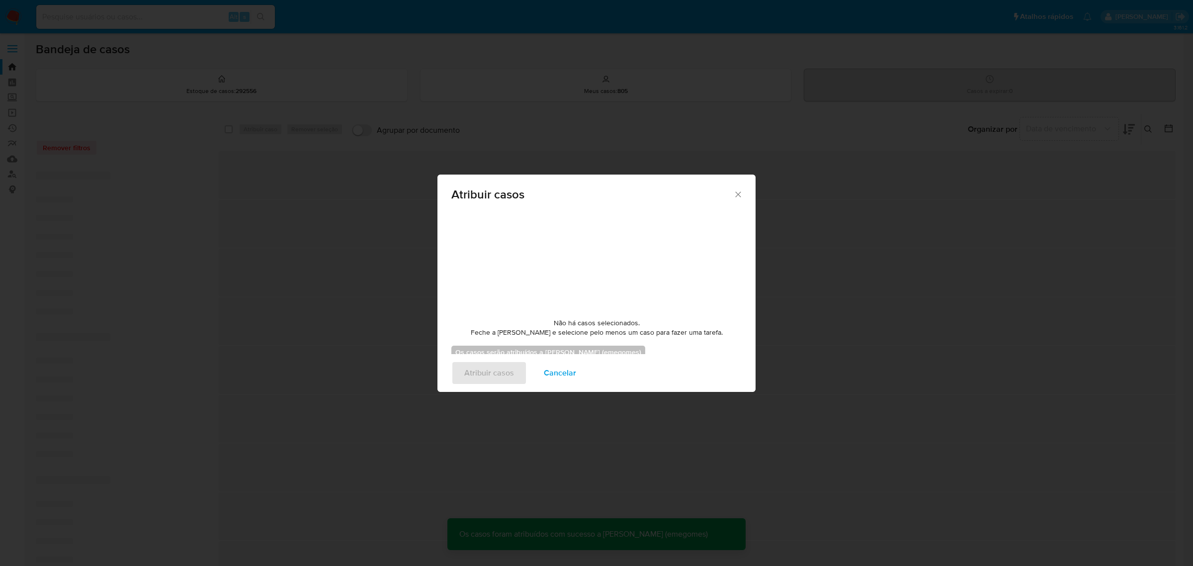
checkbox input "false"
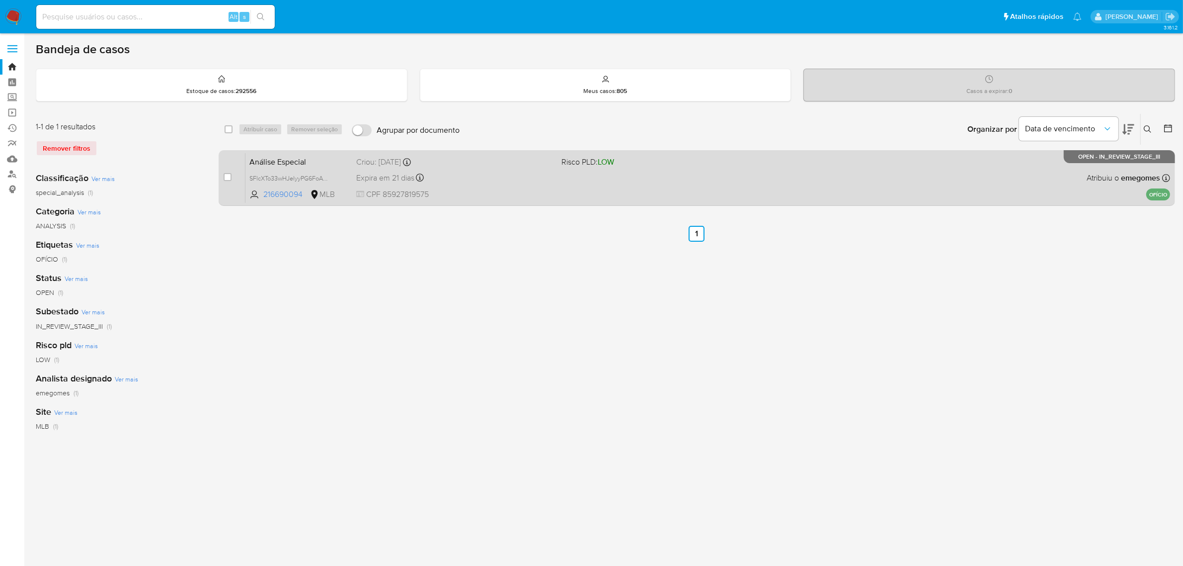
click at [508, 172] on div "Expira em 21 dias Expira em 27/10/2025 14:30:56" at bounding box center [455, 177] width 198 height 13
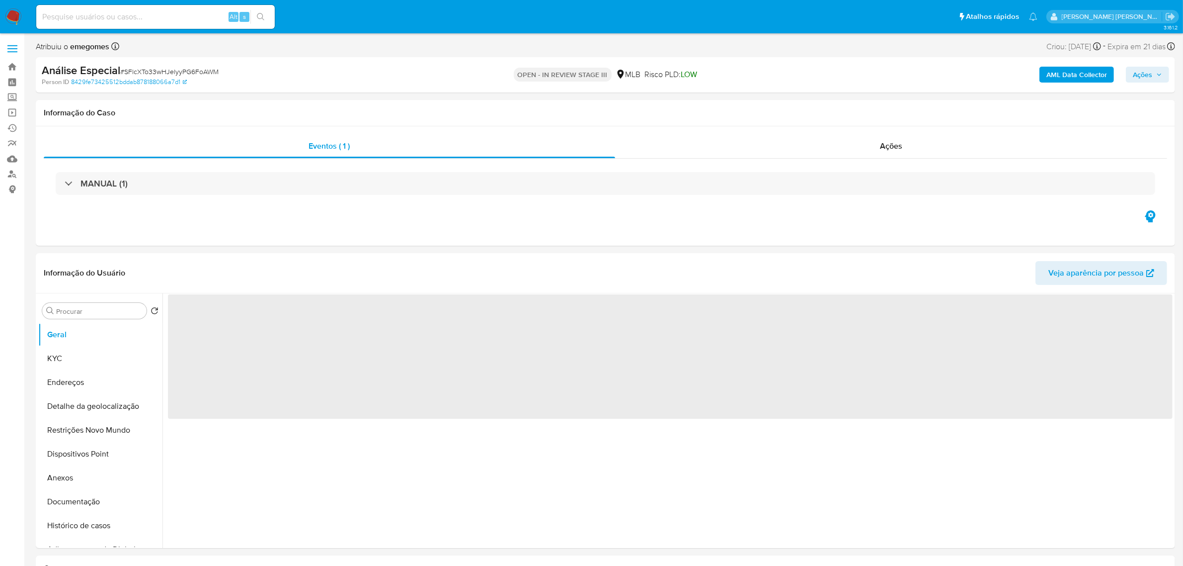
select select "10"
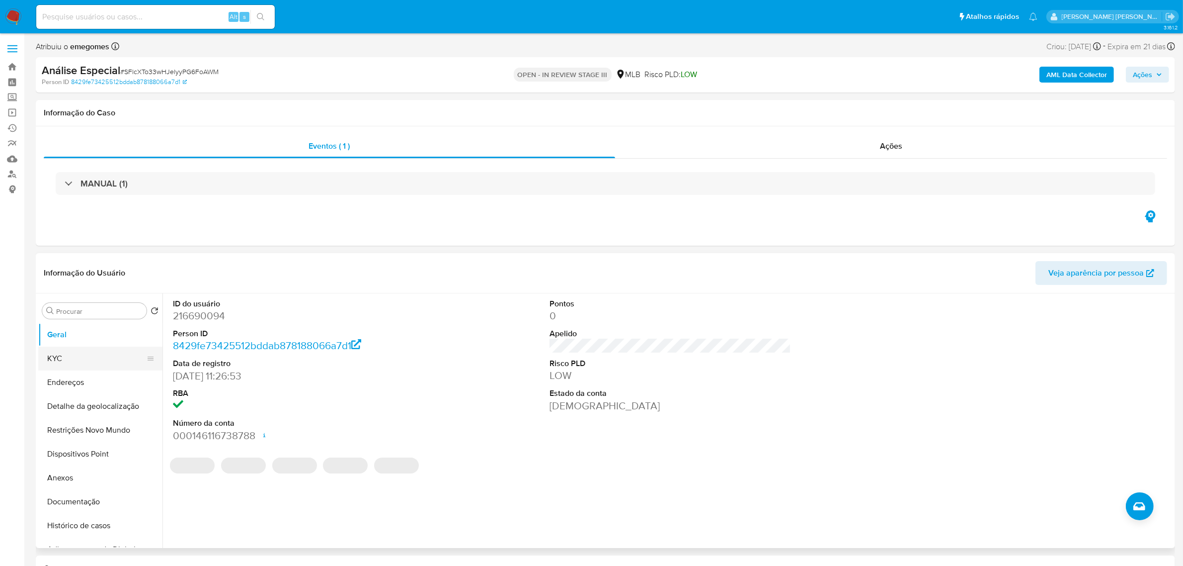
click at [70, 360] on button "KYC" at bounding box center [96, 358] width 116 height 24
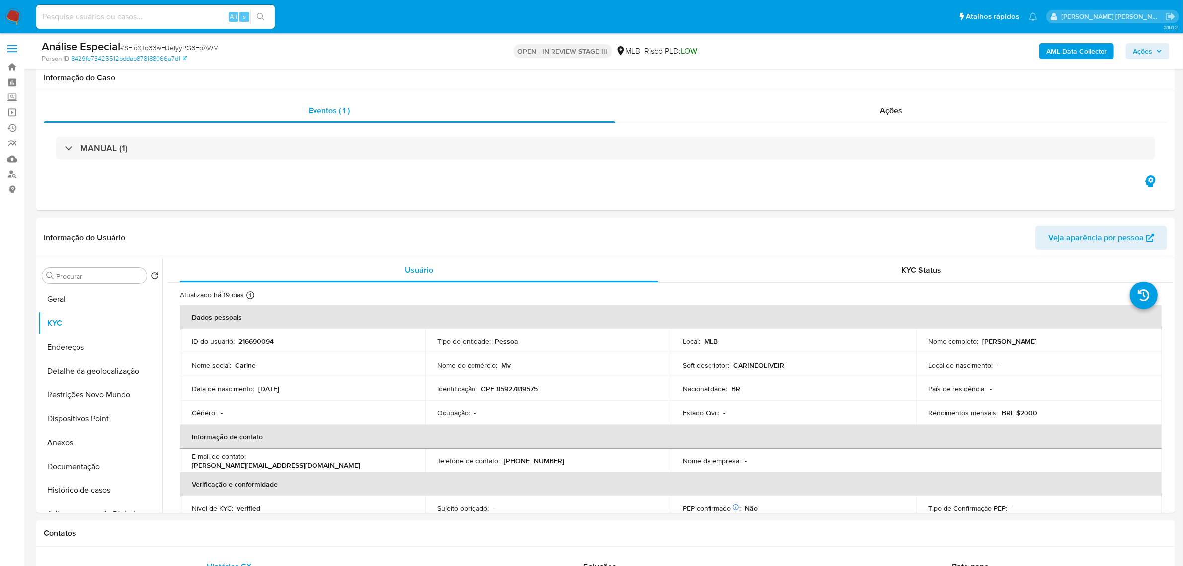
scroll to position [62, 0]
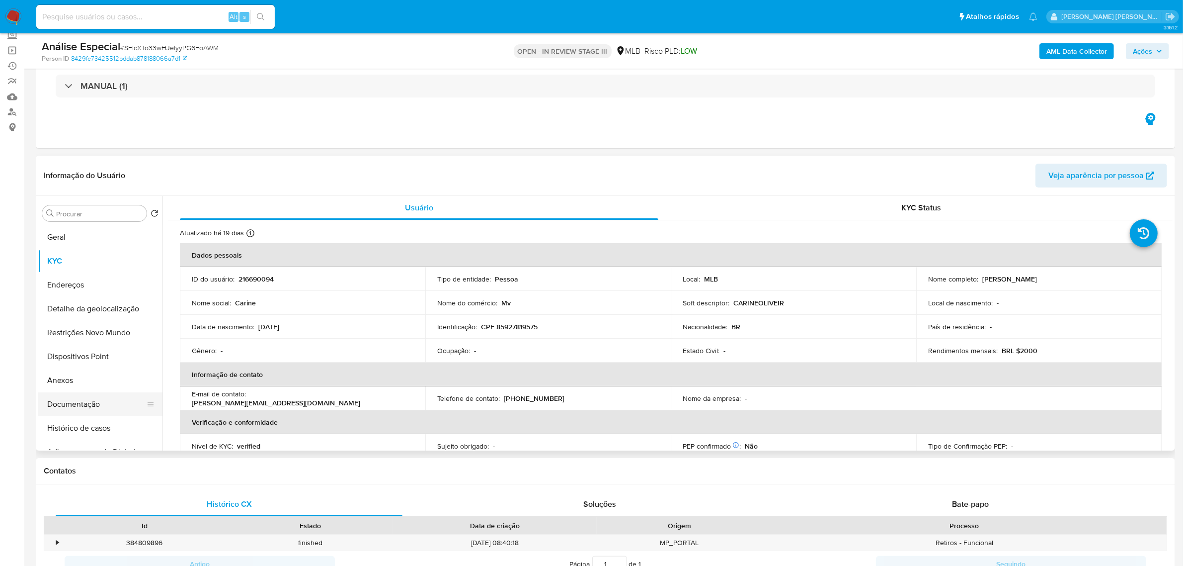
click at [80, 401] on button "Documentação" at bounding box center [96, 404] width 116 height 24
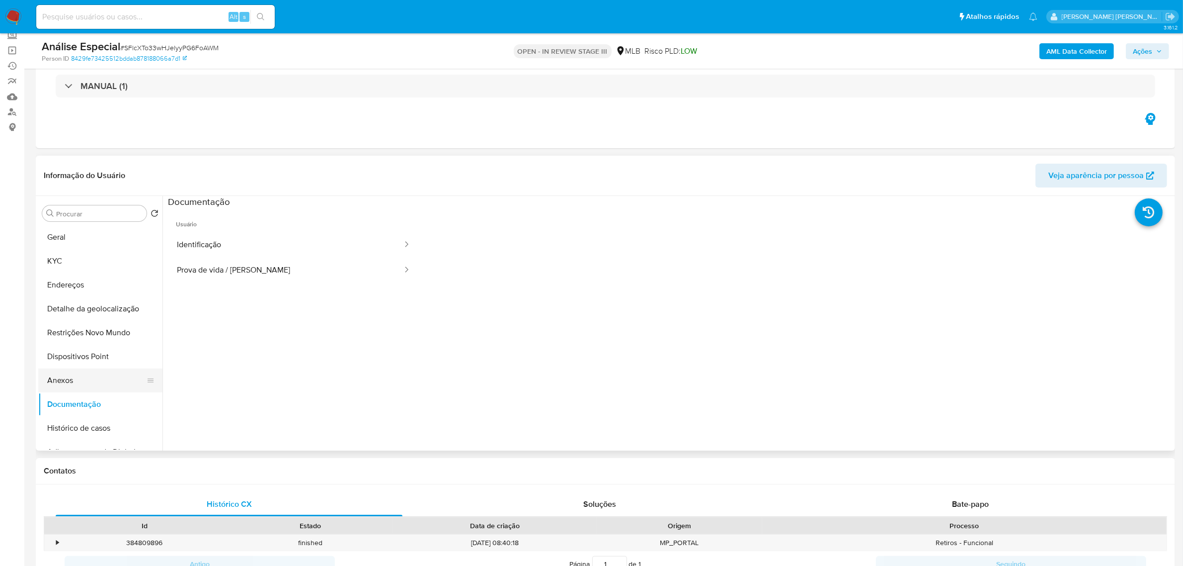
click at [67, 376] on button "Anexos" at bounding box center [96, 380] width 116 height 24
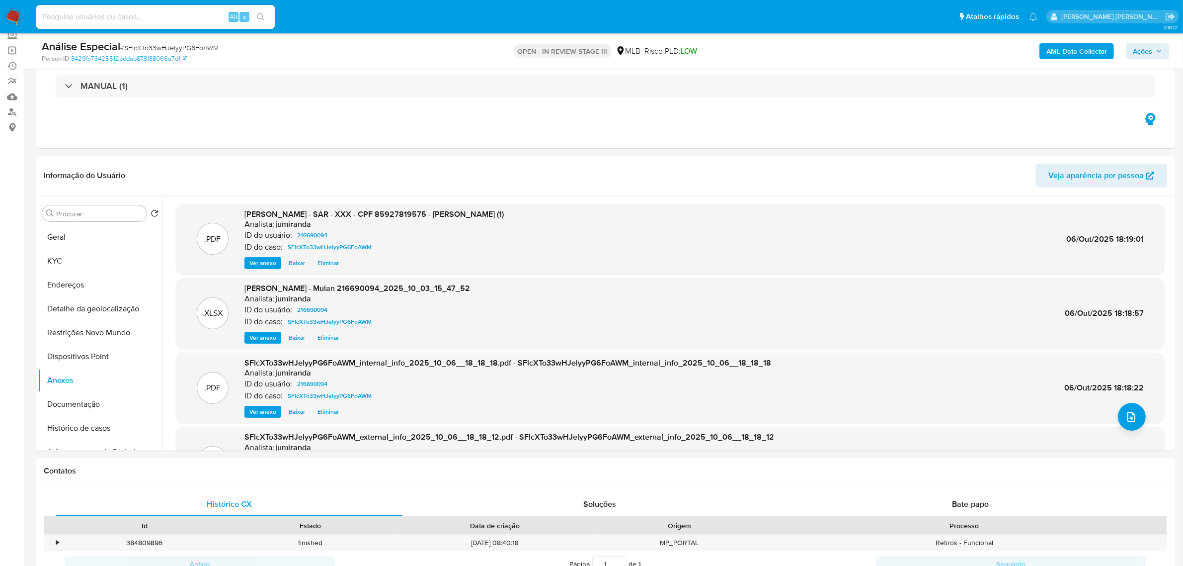
click at [1164, 53] on button "Ações" at bounding box center [1147, 51] width 43 height 16
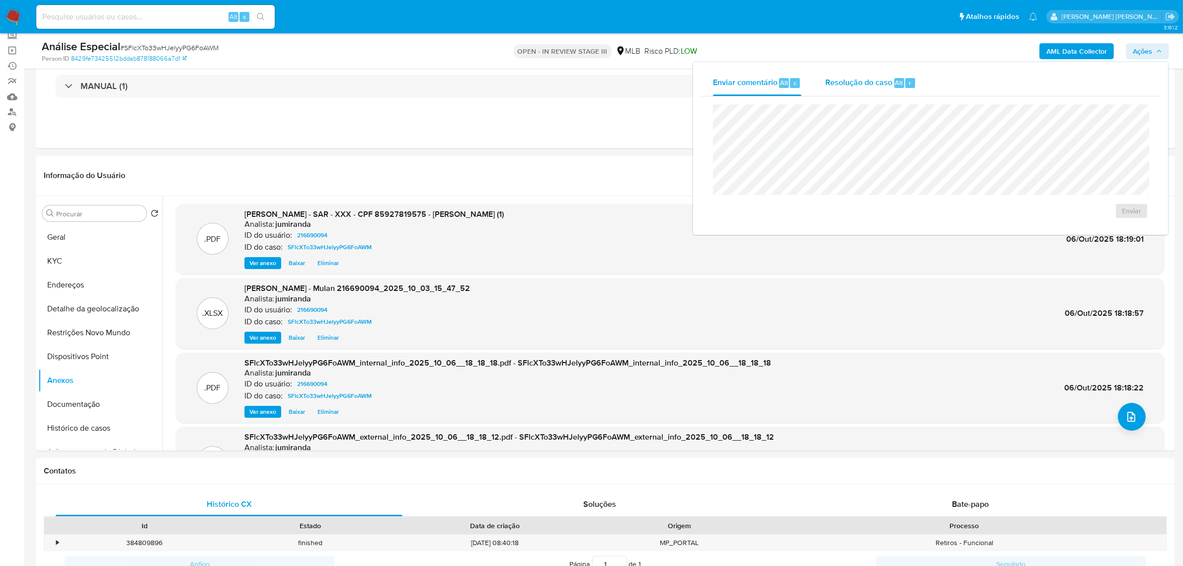
click at [857, 81] on span "Resolução do caso" at bounding box center [858, 82] width 67 height 11
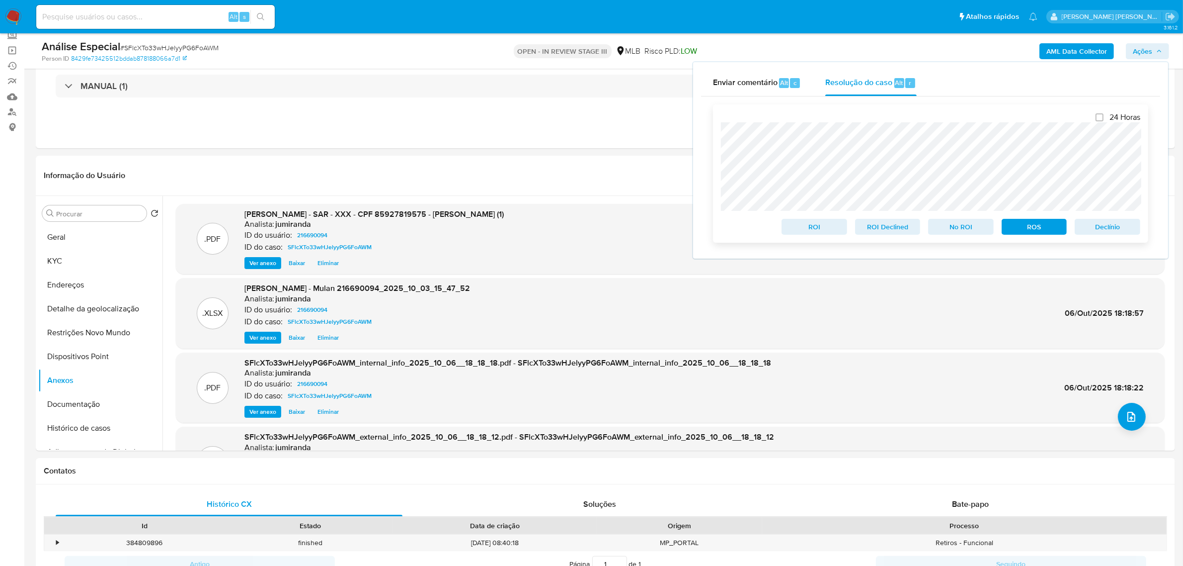
click at [1028, 227] on span "ROS" at bounding box center [1035, 227] width 52 height 14
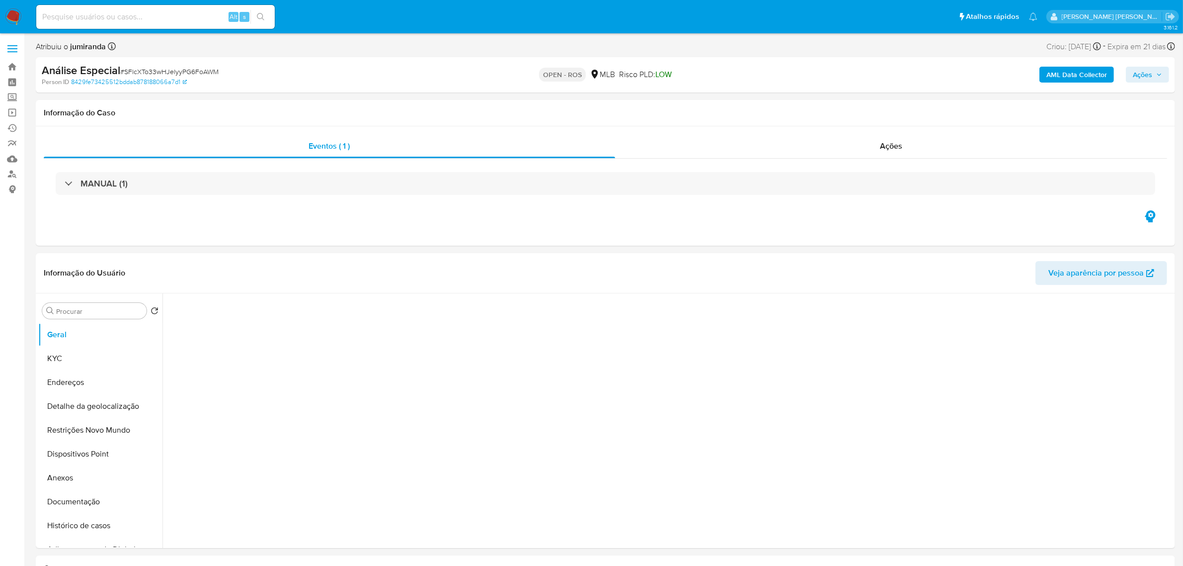
select select "10"
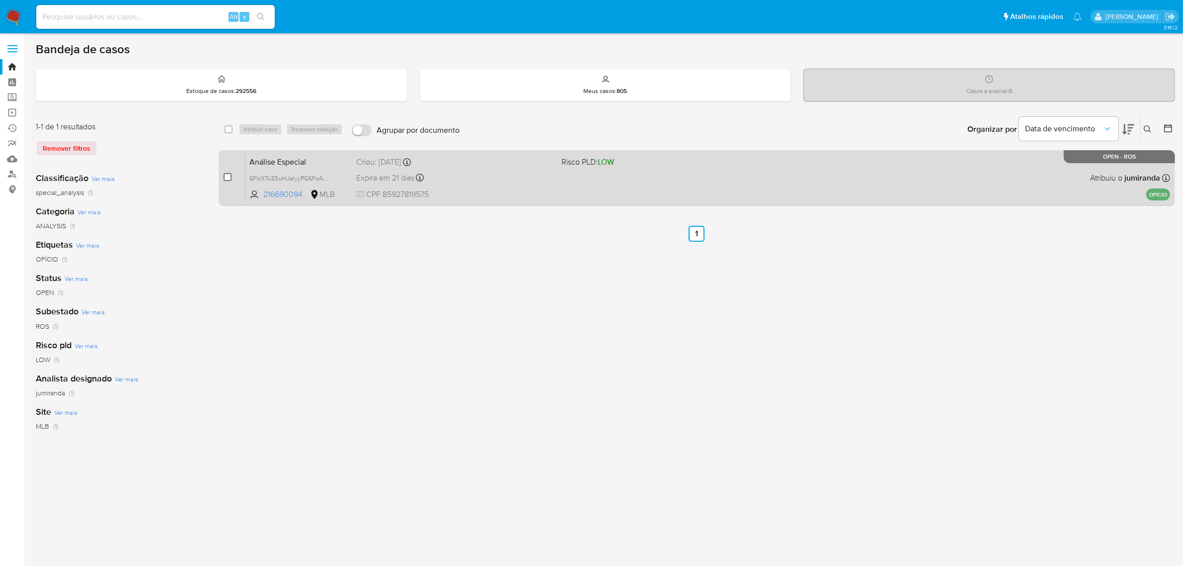
click at [229, 174] on input "checkbox" at bounding box center [228, 177] width 8 height 8
checkbox input "true"
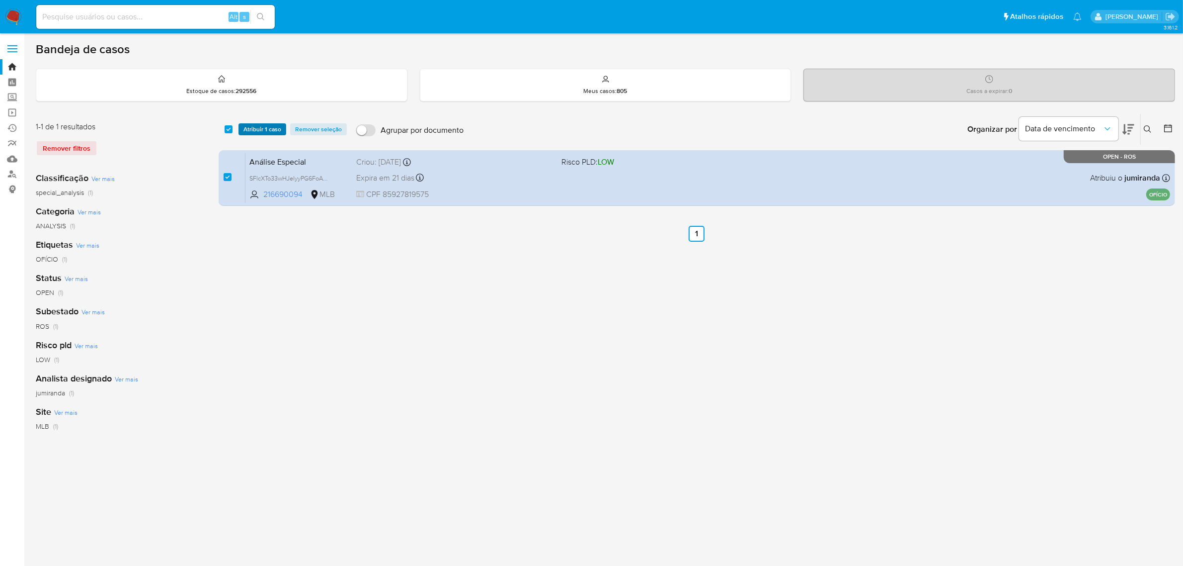
click at [264, 128] on span "Atribuir 1 caso" at bounding box center [263, 129] width 38 height 10
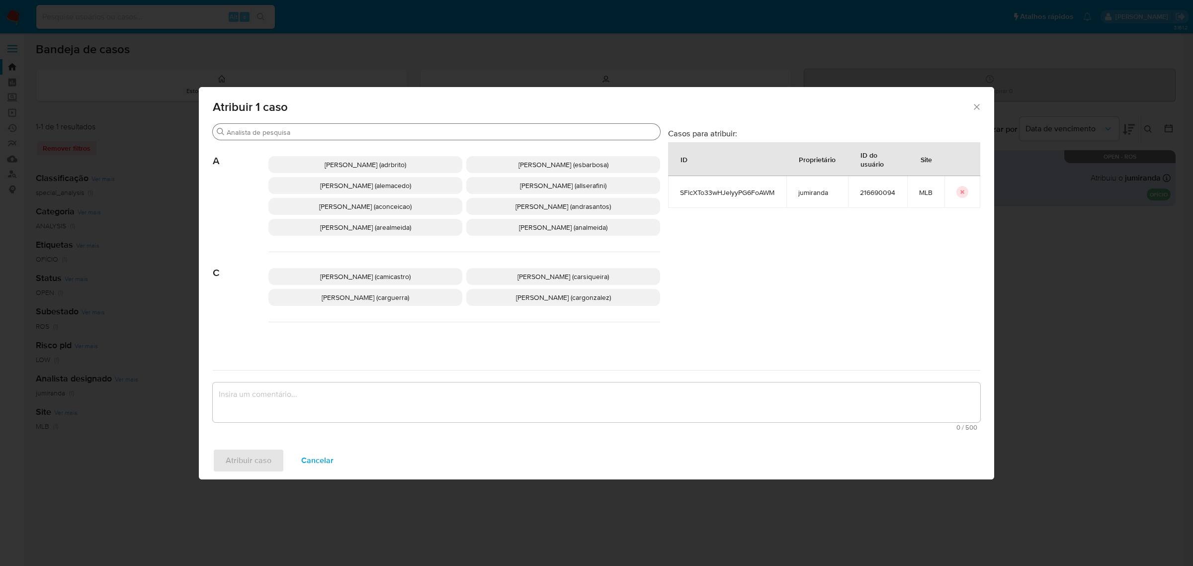
click at [309, 125] on div "Buscar" at bounding box center [436, 132] width 447 height 16
click at [301, 133] on input "Buscar" at bounding box center [441, 132] width 429 height 9
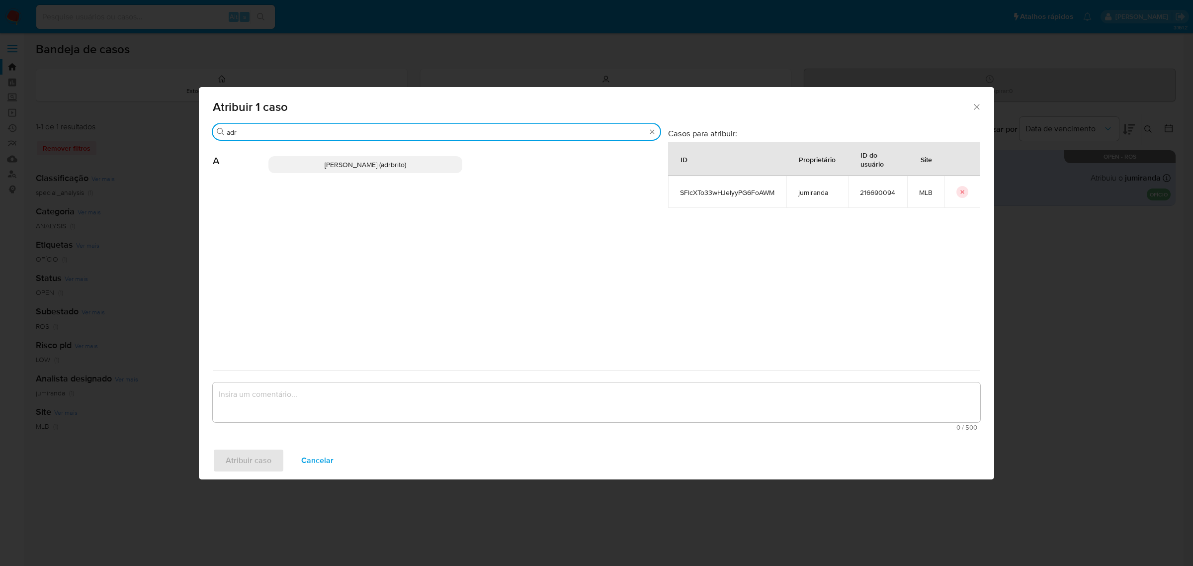
type input "adr"
click at [353, 162] on span "[PERSON_NAME] (adrbrito)" at bounding box center [366, 165] width 82 height 10
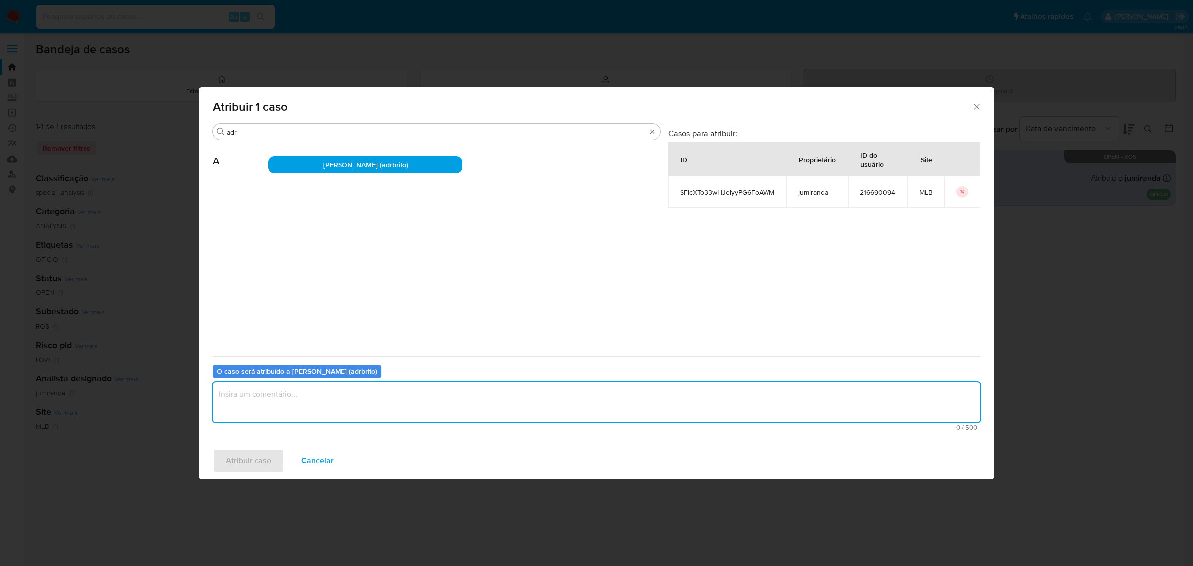
click at [360, 407] on textarea "assign-modal" at bounding box center [596, 402] width 767 height 40
type textarea "."
click at [249, 455] on span "Atribuir caso" at bounding box center [249, 460] width 46 height 22
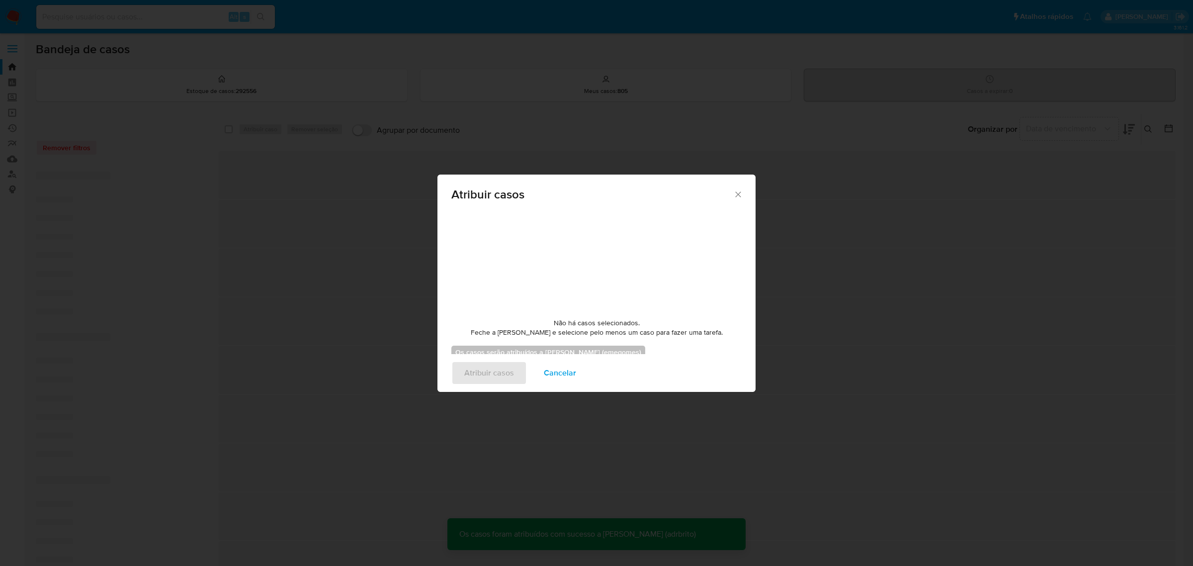
checkbox input "false"
